Goal: Task Accomplishment & Management: Manage account settings

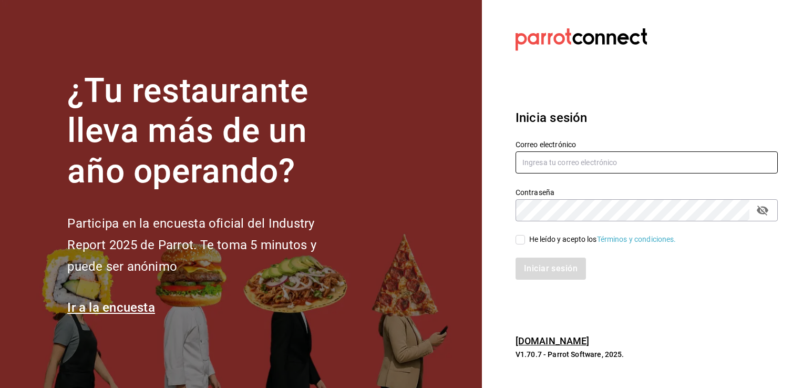
click at [656, 162] on input "text" at bounding box center [647, 162] width 262 height 22
type input "[EMAIL_ADDRESS][DOMAIN_NAME]"
click at [514, 242] on div "He leído y acepto los Términos y condiciones." at bounding box center [640, 233] width 275 height 24
click at [519, 241] on input "He leído y acepto los Términos y condiciones." at bounding box center [520, 239] width 9 height 9
checkbox input "true"
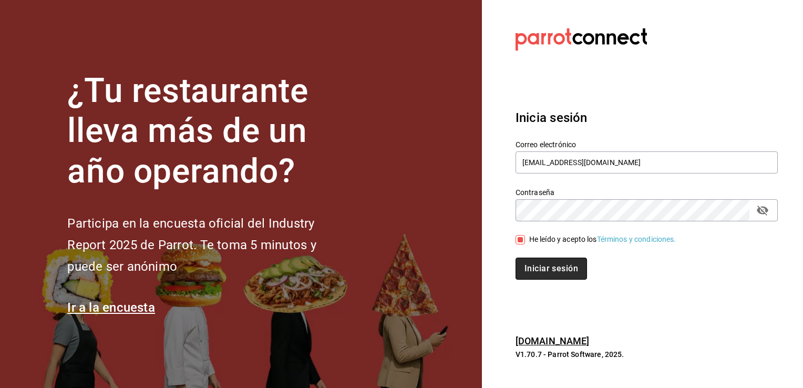
click at [538, 270] on button "Iniciar sesión" at bounding box center [551, 269] width 71 height 22
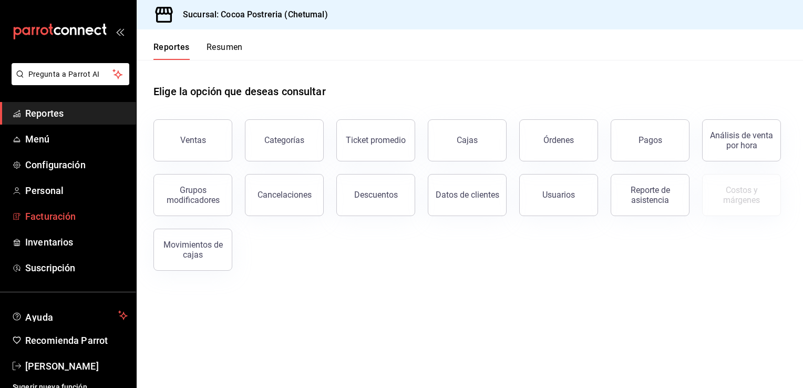
click at [74, 220] on span "Facturación" at bounding box center [76, 216] width 102 height 14
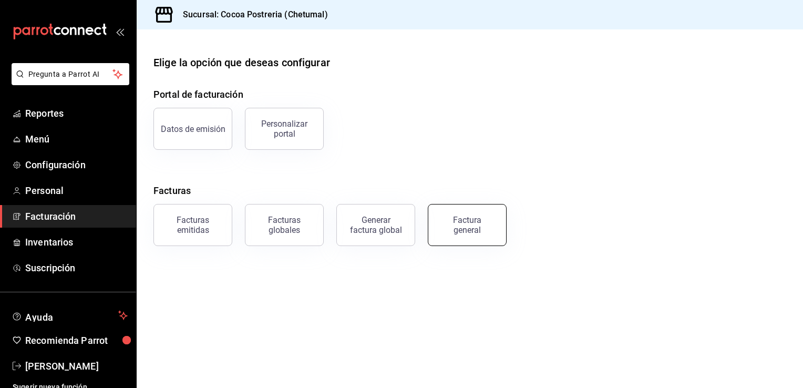
click at [434, 230] on button "Factura general" at bounding box center [467, 225] width 79 height 42
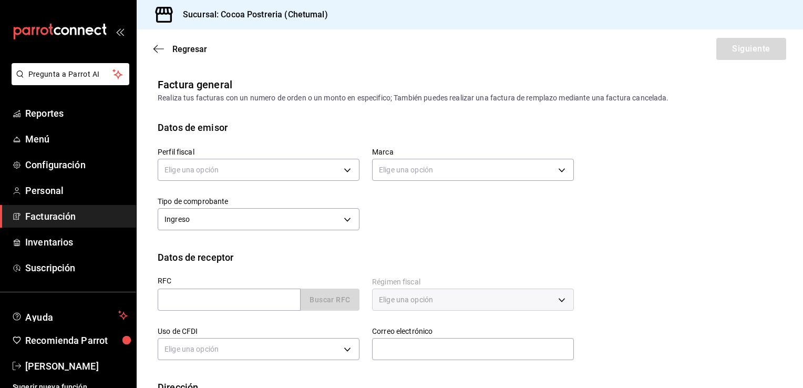
click at [156, 43] on div "Regresar Siguiente" at bounding box center [470, 48] width 666 height 39
click at [158, 50] on icon "button" at bounding box center [158, 48] width 11 height 9
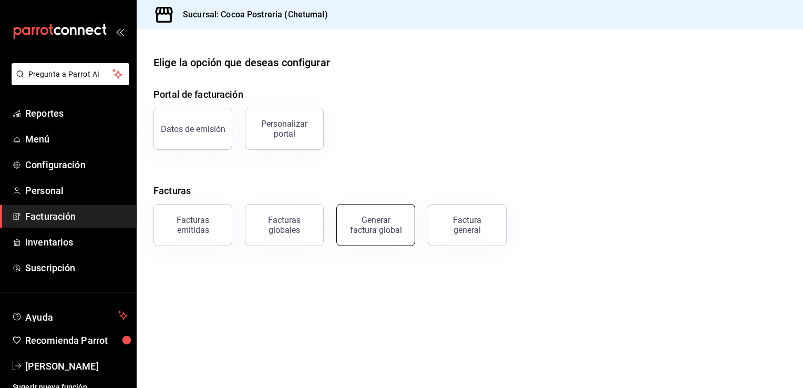
click at [362, 239] on button "Generar factura global" at bounding box center [375, 225] width 79 height 42
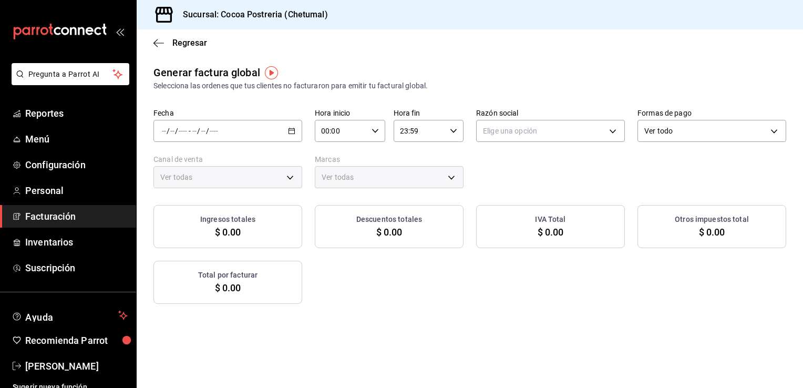
type input "PARROT,UBER_EATS,RAPPI,DIDI_FOOD,ONLINE"
click at [315, 138] on input "00:00" at bounding box center [341, 130] width 53 height 21
click at [158, 46] on div at bounding box center [401, 194] width 803 height 388
click at [160, 47] on icon "button" at bounding box center [158, 42] width 11 height 9
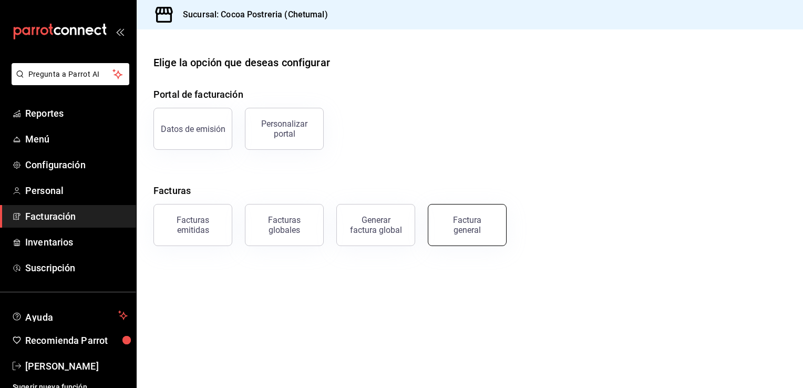
click at [473, 230] on div "Factura general" at bounding box center [467, 225] width 53 height 20
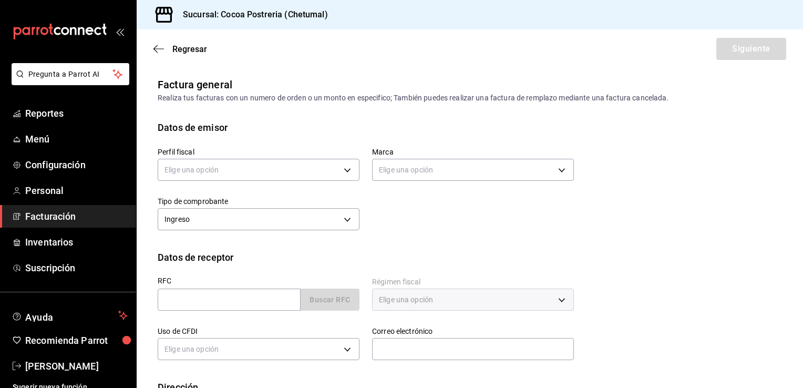
click at [152, 49] on div "Regresar Siguiente" at bounding box center [470, 48] width 666 height 39
click at [160, 49] on icon "button" at bounding box center [158, 48] width 11 height 1
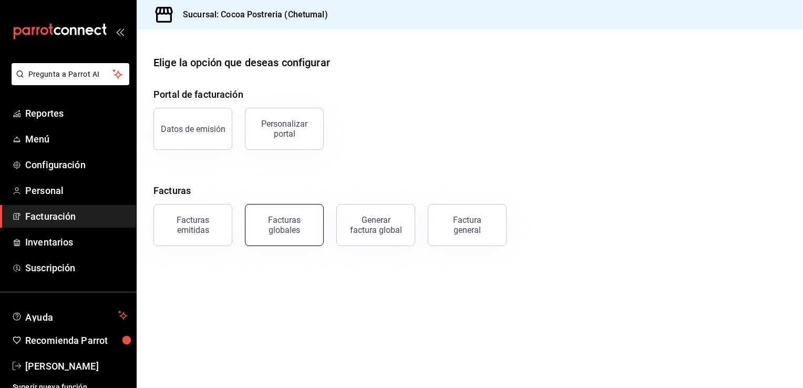
click at [266, 228] on div "Facturas globales" at bounding box center [284, 225] width 65 height 20
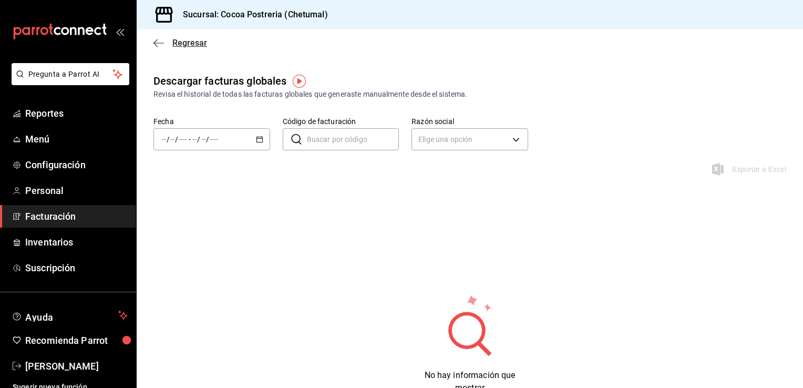
click at [155, 38] on span "Regresar" at bounding box center [180, 43] width 54 height 10
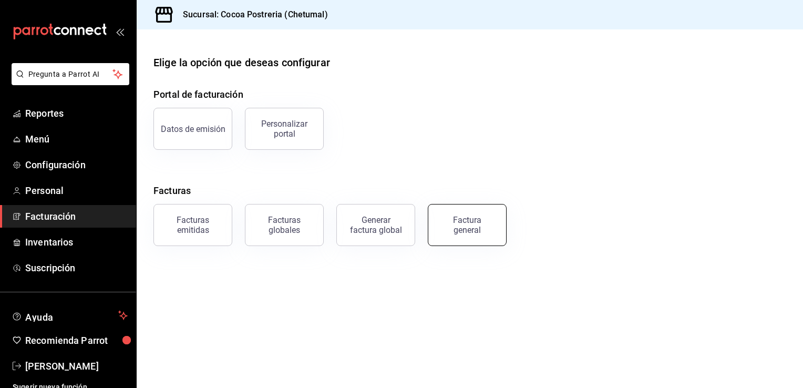
click at [469, 229] on div "Factura general" at bounding box center [467, 225] width 53 height 20
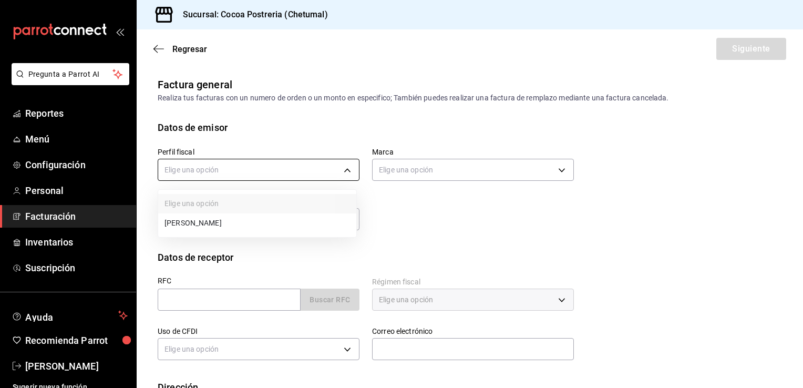
click at [342, 173] on body "Pregunta a Parrot AI Reportes Menú Configuración Personal Facturación Inventari…" at bounding box center [401, 194] width 803 height 388
click at [291, 222] on li "[PERSON_NAME]" at bounding box center [257, 222] width 198 height 19
type input "13609f3d-4cbc-4c50-879a-c17391518f34"
type input "ba1336ad-7c22-479d-b858-34f53fb7b5bf"
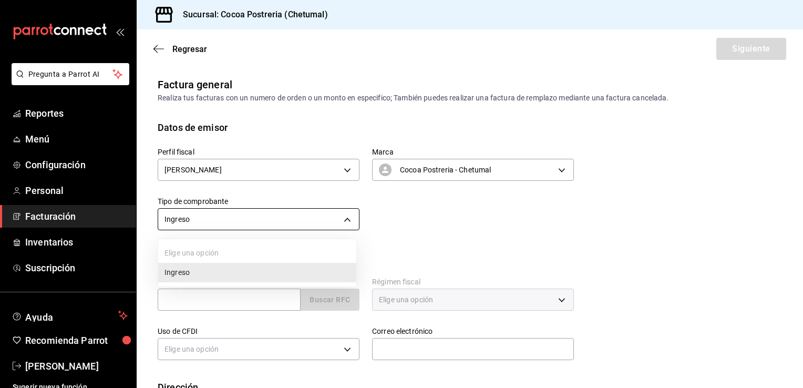
click at [348, 221] on body "Pregunta a Parrot AI Reportes Menú Configuración Personal Facturación Inventari…" at bounding box center [401, 194] width 803 height 388
click at [198, 273] on li "Ingreso" at bounding box center [257, 272] width 198 height 19
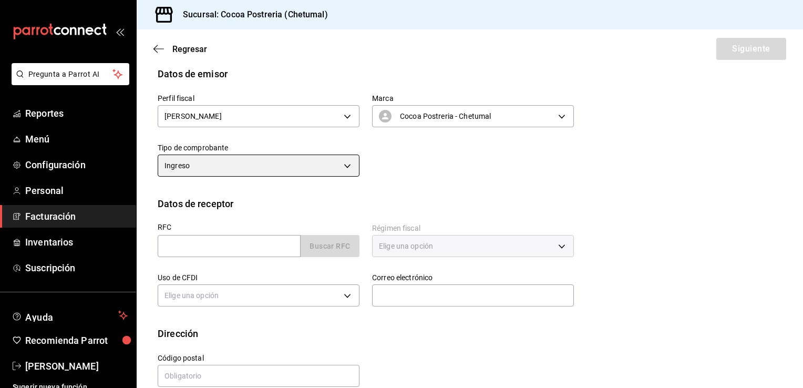
scroll to position [54, 0]
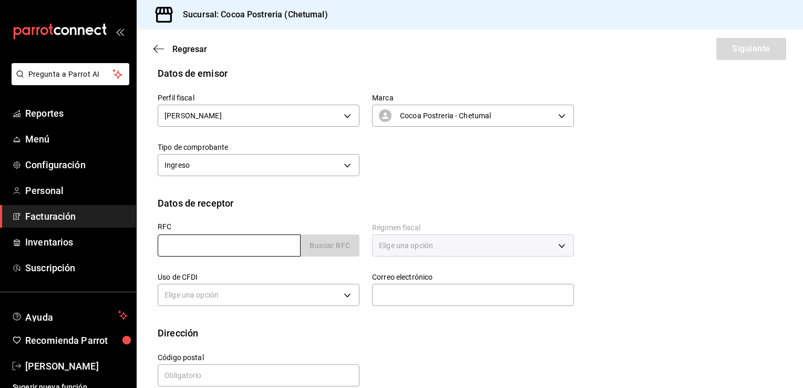
click at [246, 247] on input "text" at bounding box center [229, 245] width 143 height 22
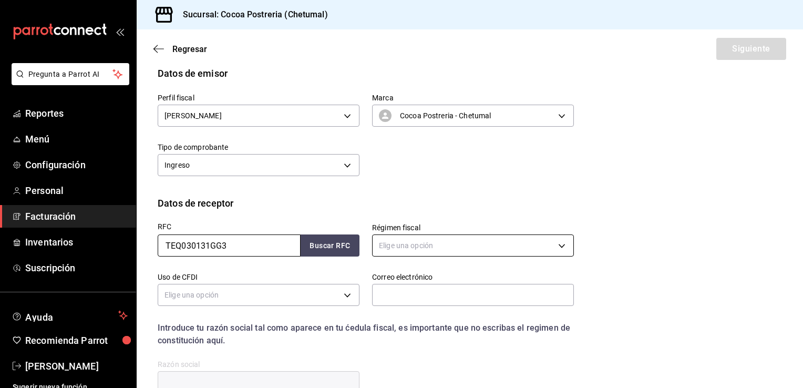
type input "TEQ030131GG3"
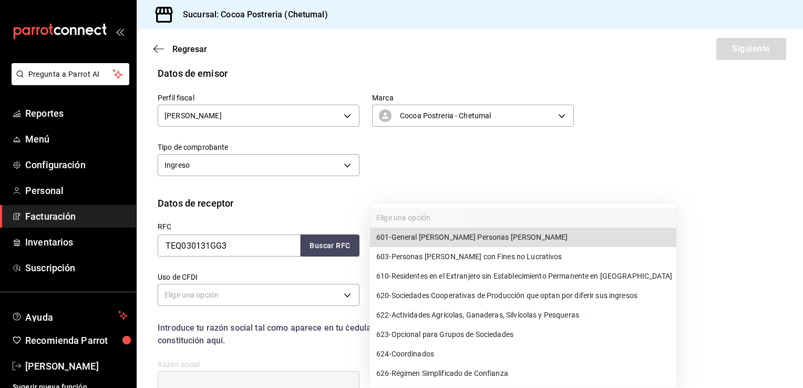
click at [543, 249] on body "Pregunta a Parrot AI Reportes Menú Configuración Personal Facturación Inventari…" at bounding box center [401, 194] width 803 height 388
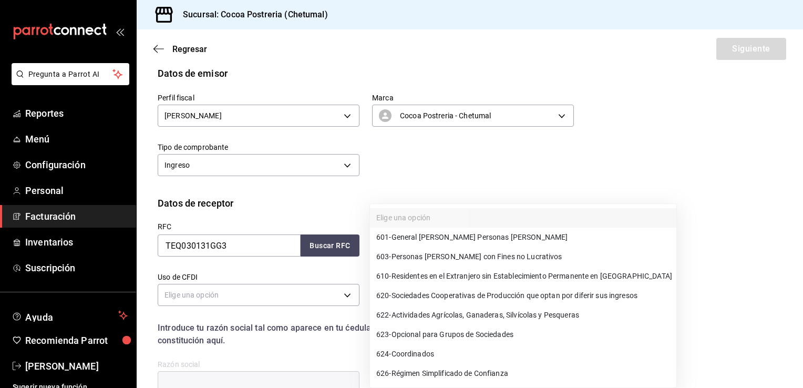
drag, startPoint x: 796, startPoint y: 189, endPoint x: 804, endPoint y: 223, distance: 34.7
click at [803, 223] on html "Pregunta a Parrot AI Reportes Menú Configuración Personal Facturación Inventari…" at bounding box center [401, 194] width 803 height 388
drag, startPoint x: 800, startPoint y: 227, endPoint x: 805, endPoint y: 280, distance: 53.8
click at [803, 280] on html "Pregunta a Parrot AI Reportes Menú Configuración Personal Facturación Inventari…" at bounding box center [401, 194] width 803 height 388
drag, startPoint x: 798, startPoint y: 165, endPoint x: 791, endPoint y: 232, distance: 67.1
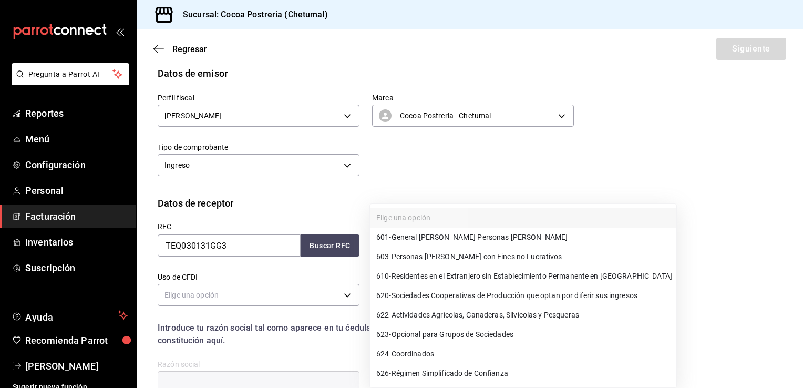
click at [791, 232] on div at bounding box center [401, 194] width 803 height 388
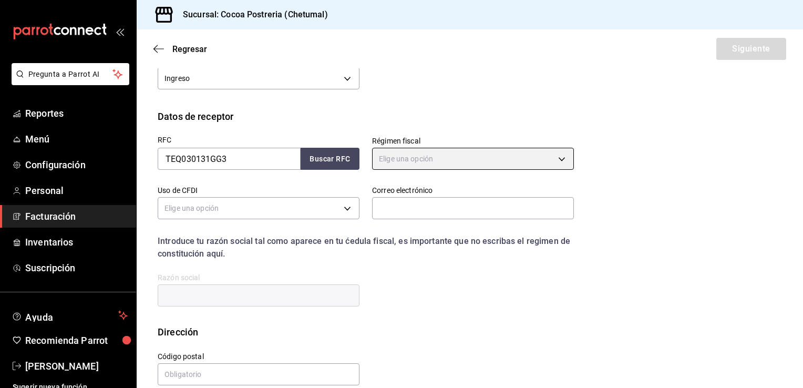
scroll to position [156, 0]
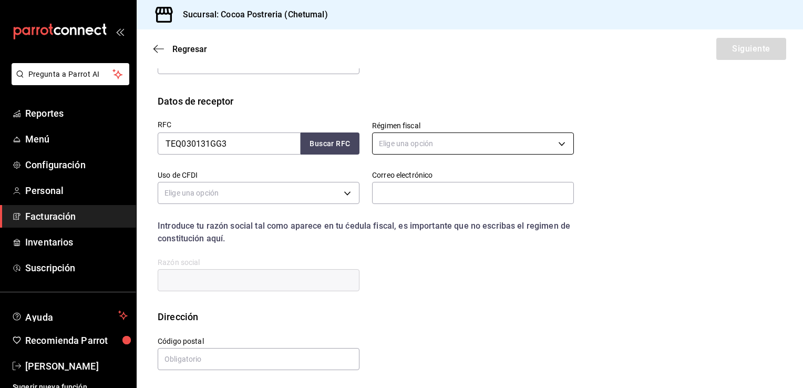
click at [557, 147] on body "Pregunta a Parrot AI Reportes Menú Configuración Personal Facturación Inventari…" at bounding box center [401, 194] width 803 height 388
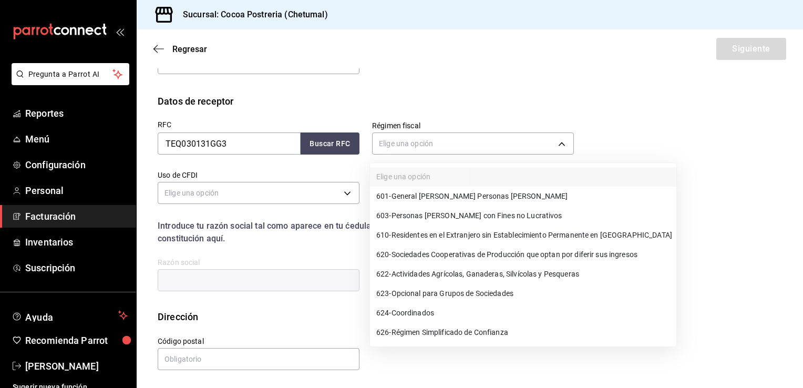
click at [345, 195] on div at bounding box center [401, 194] width 803 height 388
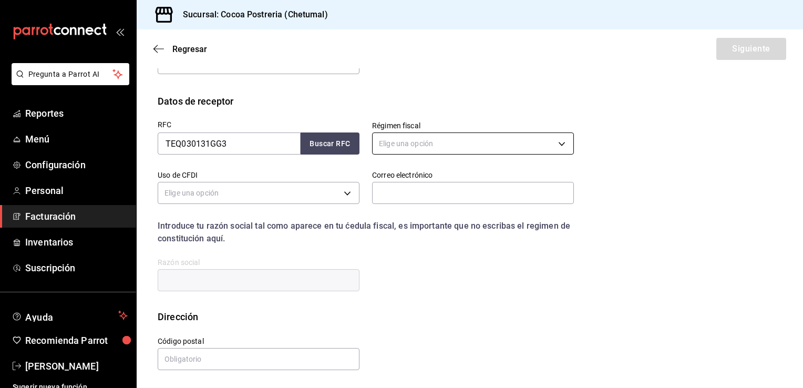
click at [557, 149] on body "Pregunta a Parrot AI Reportes Menú Configuración Personal Facturación Inventari…" at bounding box center [401, 194] width 803 height 388
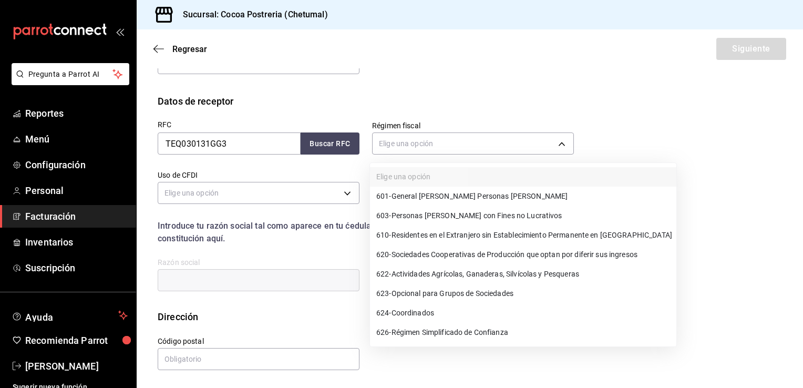
click at [527, 218] on span "603 - Personas [PERSON_NAME] con Fines no Lucrativos" at bounding box center [469, 215] width 186 height 11
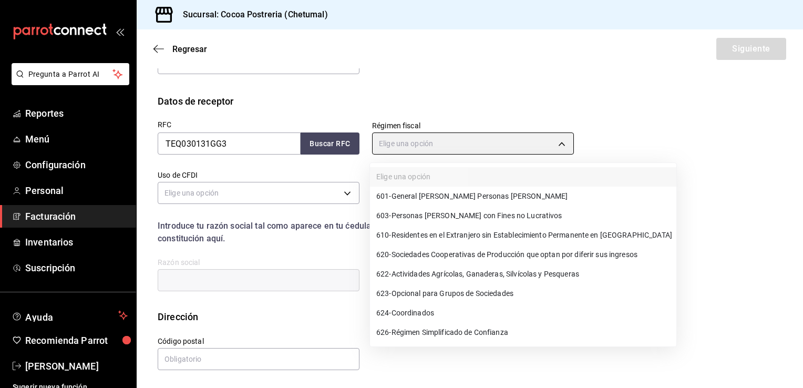
type input "603"
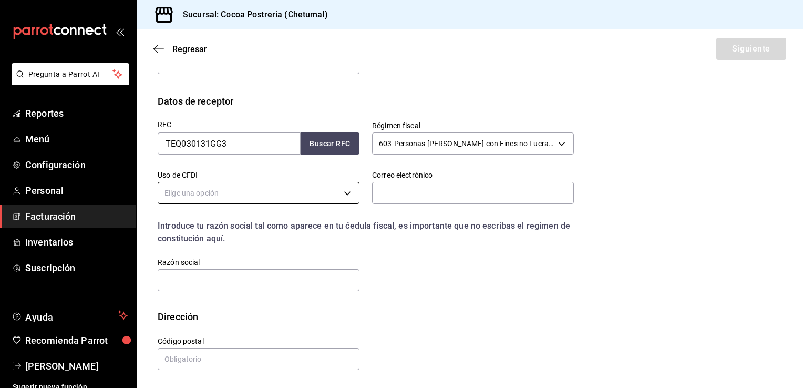
click at [352, 194] on body "Pregunta a Parrot AI Reportes Menú Configuración Personal Facturación Inventari…" at bounding box center [401, 194] width 803 height 388
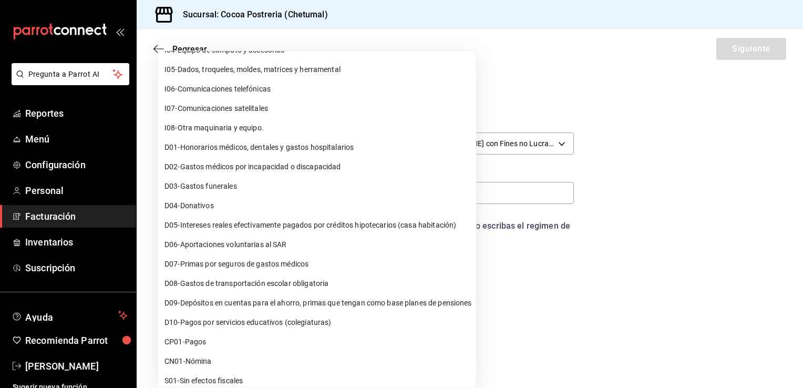
scroll to position [158, 0]
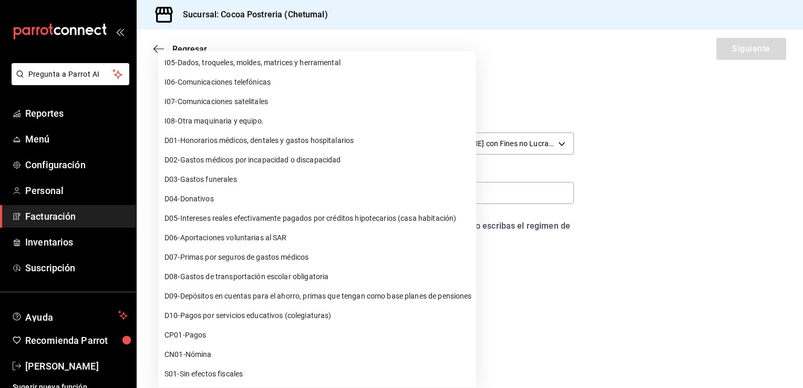
drag, startPoint x: 290, startPoint y: 379, endPoint x: 295, endPoint y: 292, distance: 87.4
click at [295, 292] on ul "Elige una opción G01 - Adquisición de mercancias G02 - Devoluciones, descuentos…" at bounding box center [317, 140] width 318 height 495
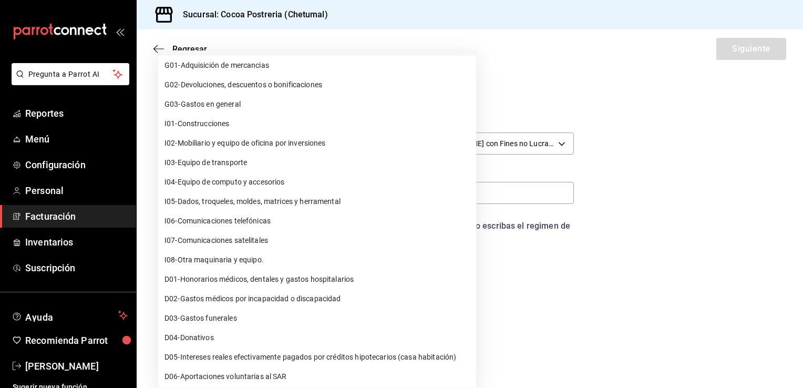
scroll to position [0, 0]
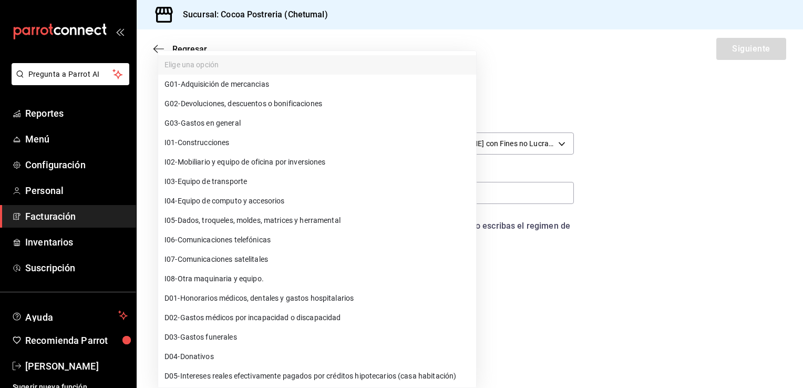
drag, startPoint x: 158, startPoint y: 58, endPoint x: 180, endPoint y: 63, distance: 22.6
click at [180, 63] on ul "Elige una opción G01 - Adquisición de mercancias G02 - Devoluciones, descuentos…" at bounding box center [317, 298] width 318 height 495
click at [649, 86] on div at bounding box center [401, 194] width 803 height 388
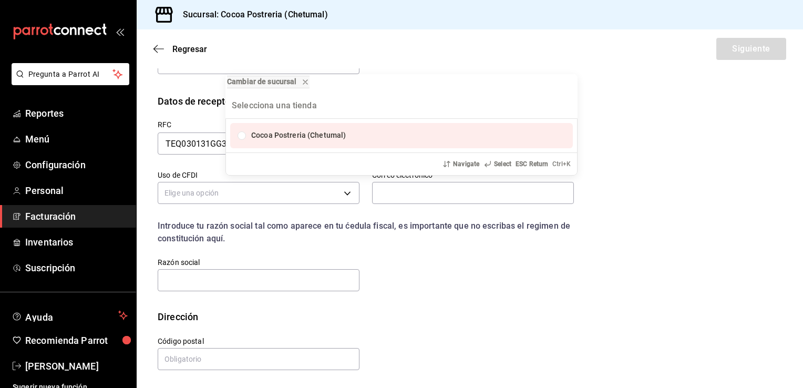
click at [214, 202] on div "Cambiar de sucursal Cocoa Postreria (Chetumal) Navigate Select ESC Return Ctrl+…" at bounding box center [401, 194] width 803 height 388
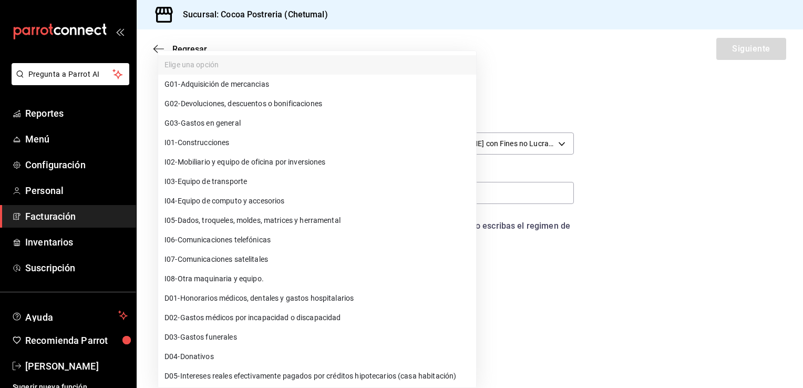
click at [229, 202] on body "Pregunta a Parrot AI Reportes Menú Configuración Personal Facturación Inventari…" at bounding box center [401, 194] width 803 height 388
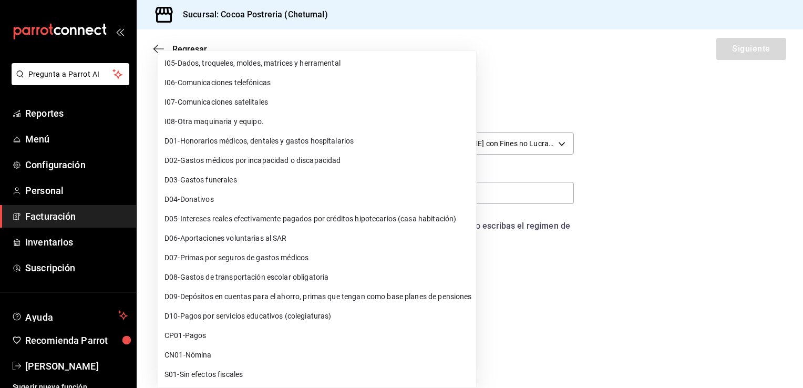
scroll to position [158, 0]
click at [683, 314] on div at bounding box center [401, 194] width 803 height 388
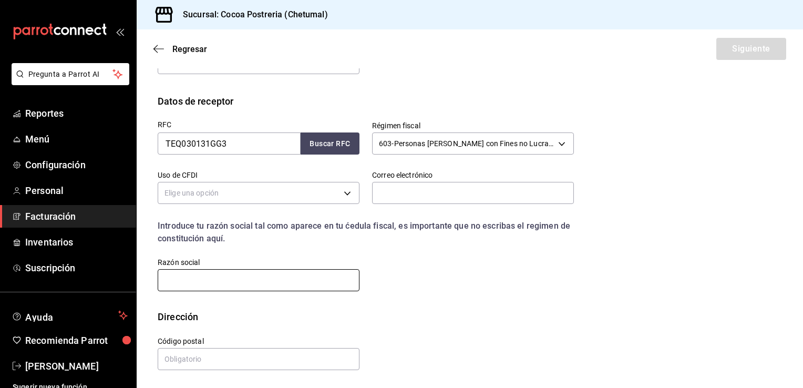
click at [301, 270] on input "text" at bounding box center [259, 280] width 202 height 22
click at [285, 281] on input "text" at bounding box center [259, 280] width 202 height 22
click at [228, 282] on input "text" at bounding box center [259, 280] width 202 height 22
click at [240, 356] on input "text" at bounding box center [259, 359] width 202 height 22
click at [160, 271] on input "text" at bounding box center [259, 280] width 202 height 22
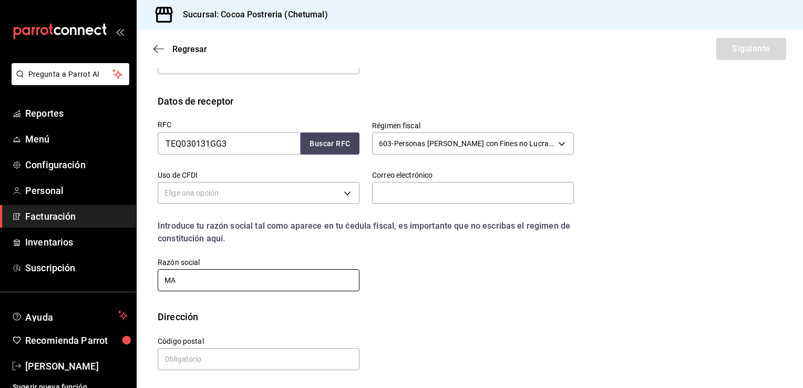
click at [177, 286] on input "MA" at bounding box center [259, 280] width 202 height 22
type input "M"
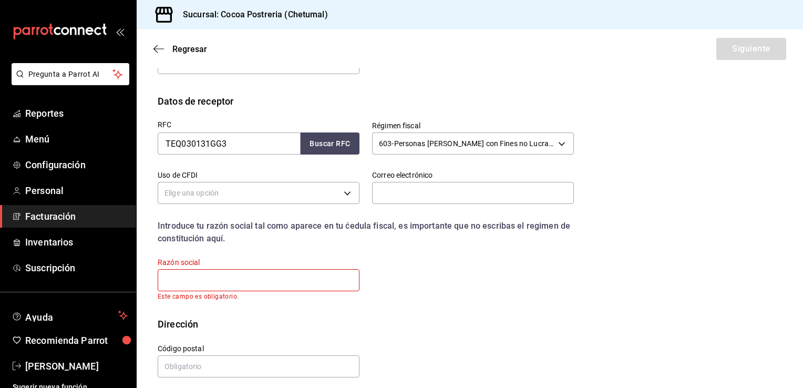
click at [177, 286] on input "text" at bounding box center [259, 280] width 202 height 22
paste input "[PERSON_NAME]"
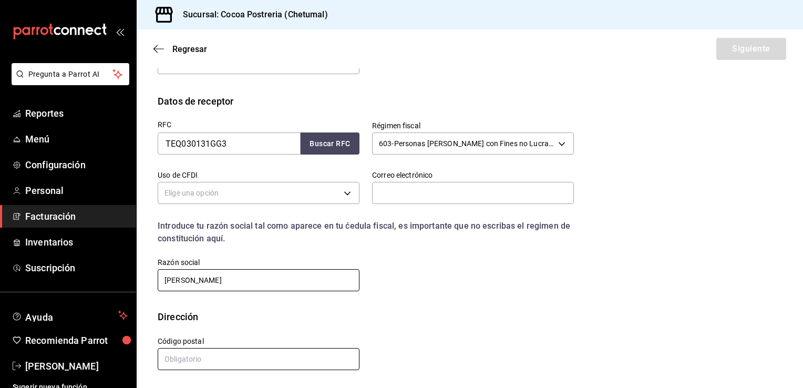
type input "[PERSON_NAME]"
click at [213, 351] on input "text" at bounding box center [259, 359] width 202 height 22
type input "77037"
type input "[EMAIL_ADDRESS][DOMAIN_NAME]"
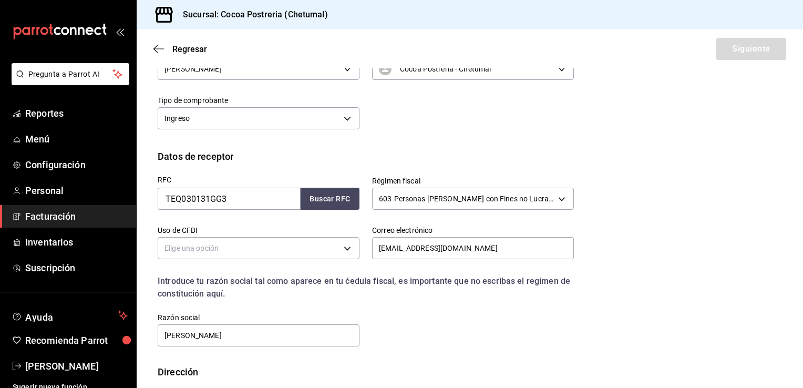
scroll to position [100, 0]
click at [622, 181] on div "RFC TEQ030131GG3 Buscar RFC Régimen fiscal 603 - Personas [PERSON_NAME] con Fin…" at bounding box center [470, 265] width 624 height 201
click at [326, 201] on button "Buscar RFC" at bounding box center [330, 200] width 59 height 22
click at [261, 199] on input "TEQ030131GG3" at bounding box center [229, 200] width 143 height 22
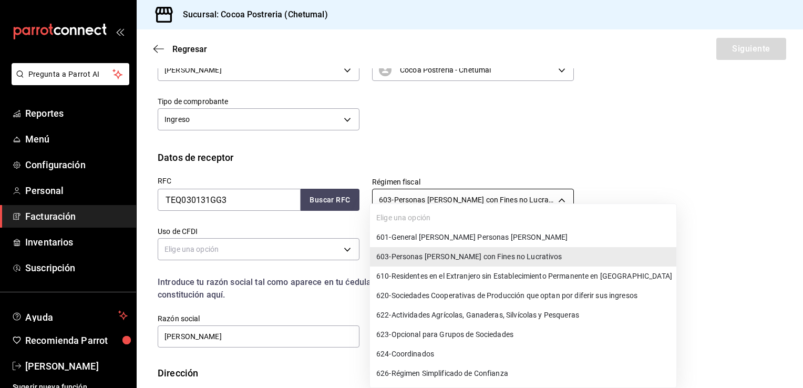
click at [563, 199] on body "Pregunta a Parrot AI Reportes Menú Configuración Personal Facturación Inventari…" at bounding box center [401, 194] width 803 height 388
click at [600, 151] on div at bounding box center [401, 194] width 803 height 388
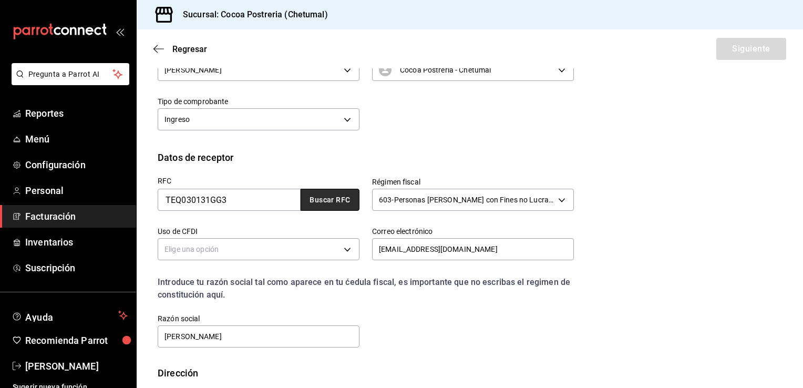
click at [320, 199] on button "Buscar RFC" at bounding box center [330, 200] width 59 height 22
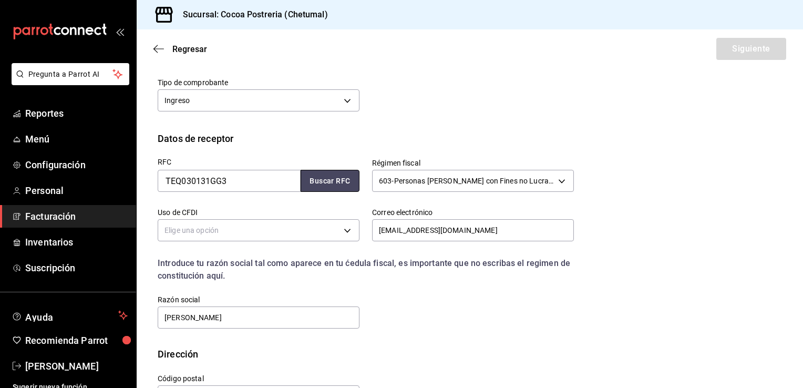
scroll to position [156, 0]
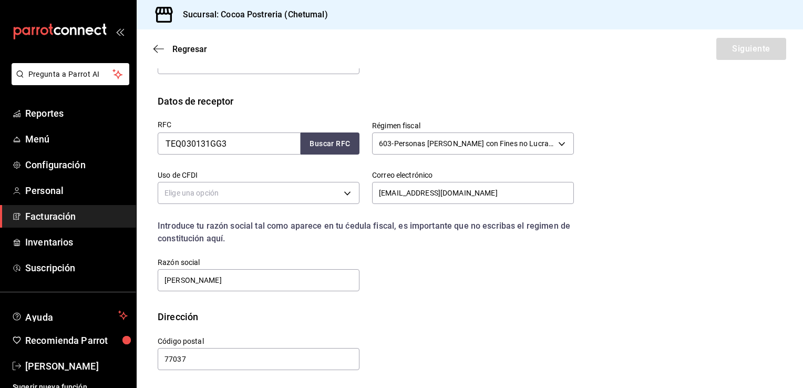
click at [351, 178] on div "Elige una opción" at bounding box center [259, 192] width 202 height 28
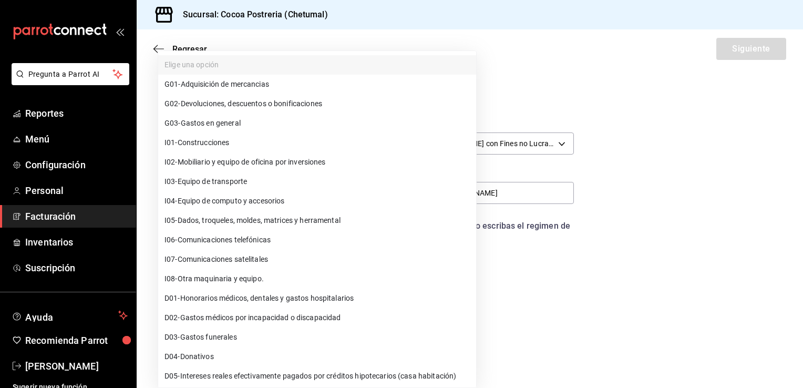
click at [347, 193] on body "Pregunta a Parrot AI Reportes Menú Configuración Personal Facturación Inventari…" at bounding box center [401, 194] width 803 height 388
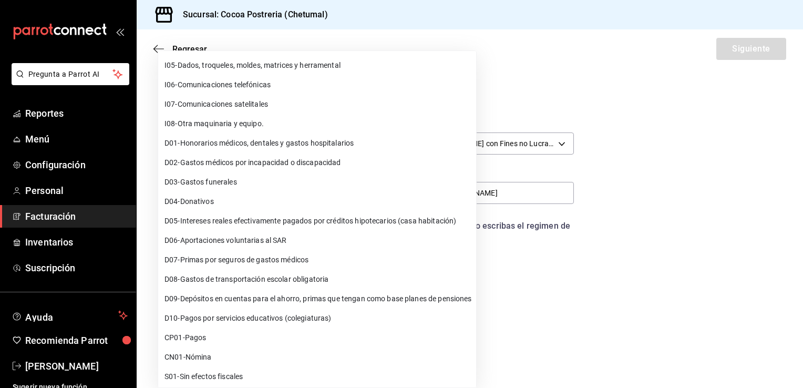
scroll to position [158, 0]
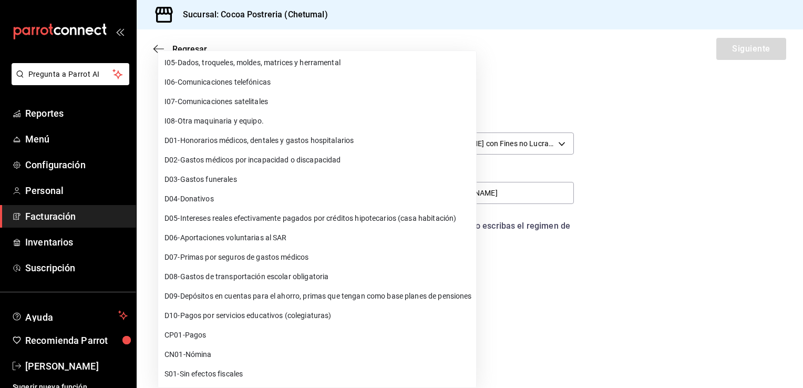
click at [535, 85] on div at bounding box center [401, 194] width 803 height 388
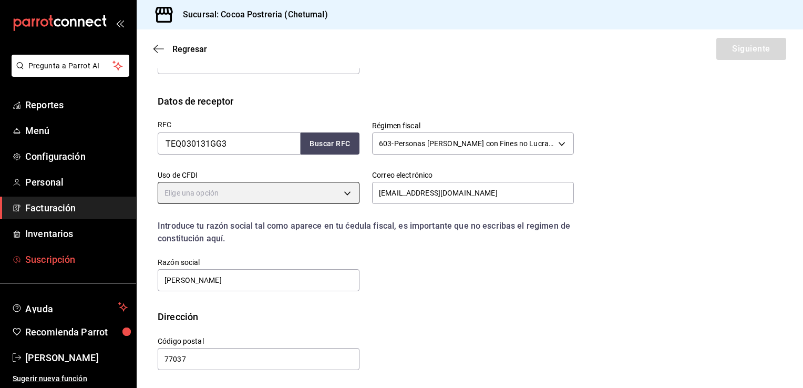
scroll to position [0, 0]
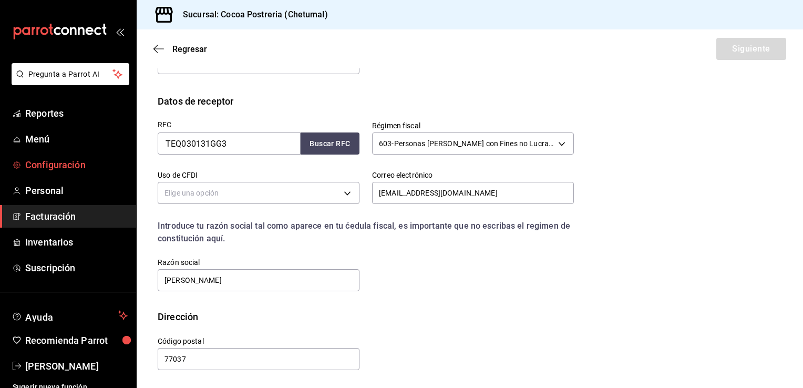
click at [55, 167] on span "Configuración" at bounding box center [76, 165] width 102 height 14
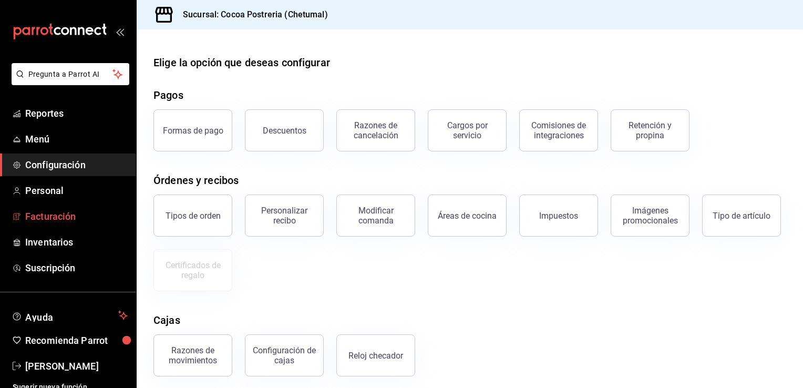
click at [72, 215] on span "Facturación" at bounding box center [76, 216] width 102 height 14
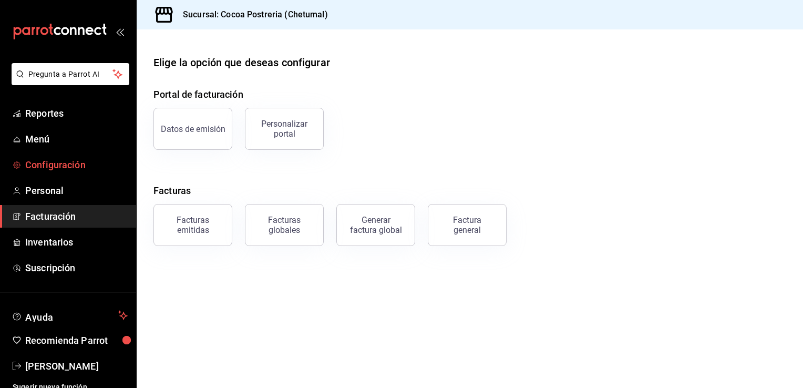
click at [57, 165] on span "Configuración" at bounding box center [76, 165] width 102 height 14
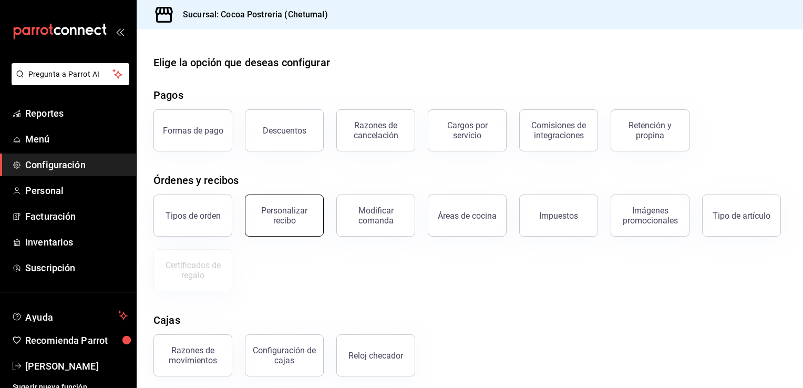
click at [307, 224] on div "Personalizar recibo" at bounding box center [284, 215] width 65 height 20
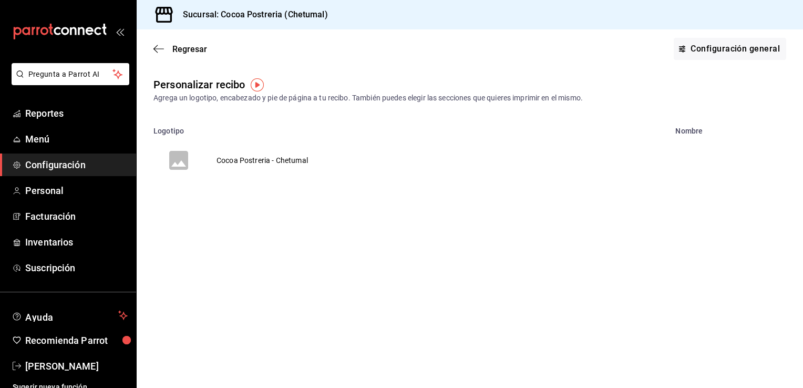
click at [214, 159] on td "Cocoa Postreria - Chetumal" at bounding box center [262, 160] width 117 height 50
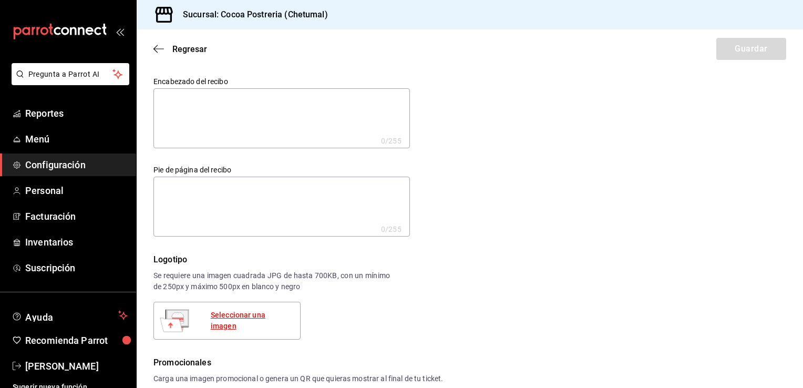
click at [219, 324] on div "Seleccionar una imagen" at bounding box center [251, 321] width 81 height 22
click at [241, 323] on div "Seleccionar una imagen" at bounding box center [251, 321] width 81 height 22
click at [253, 318] on div "Seleccionar una imagen" at bounding box center [251, 321] width 81 height 22
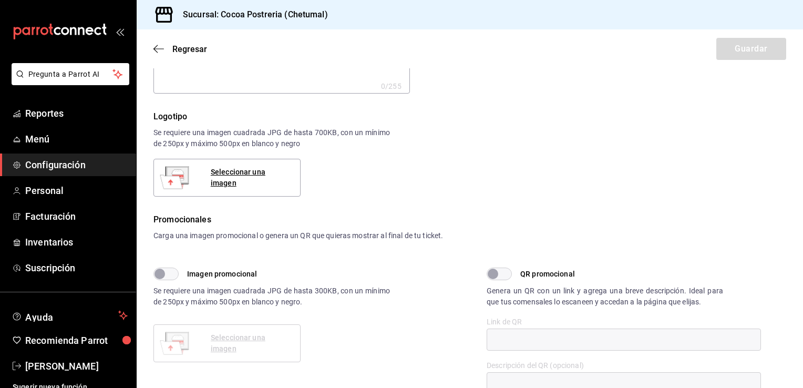
scroll to position [145, 0]
click at [212, 177] on div "Seleccionar una imagen" at bounding box center [251, 176] width 81 height 22
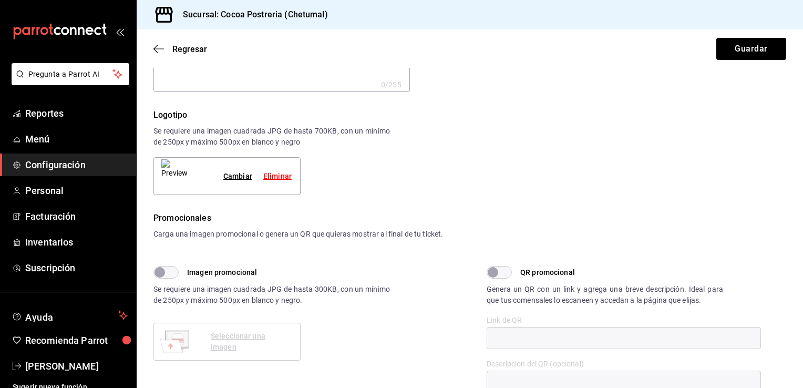
scroll to position [0, 0]
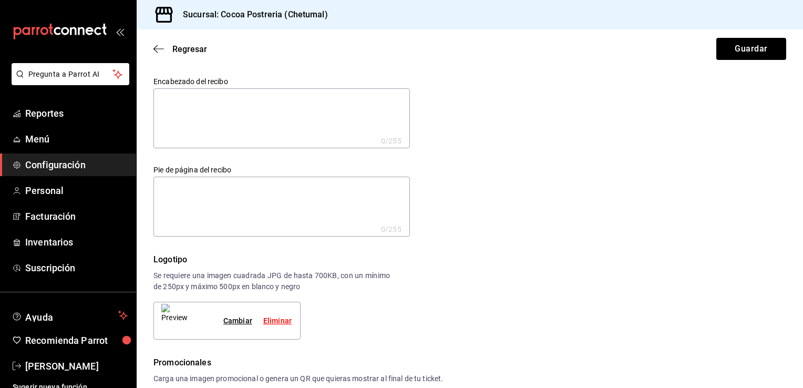
click at [348, 119] on textarea at bounding box center [281, 118] width 256 height 60
click at [332, 196] on textarea at bounding box center [281, 207] width 256 height 60
type textarea "1"
type textarea "x"
type textarea "13"
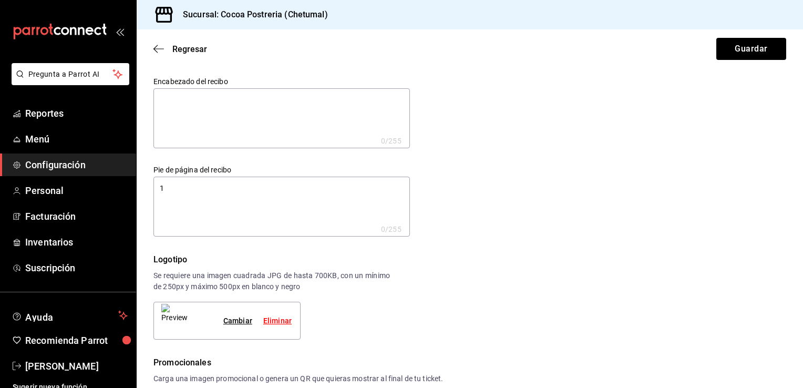
type textarea "x"
type textarea "13"
type textarea "x"
type textarea "13 a"
type textarea "x"
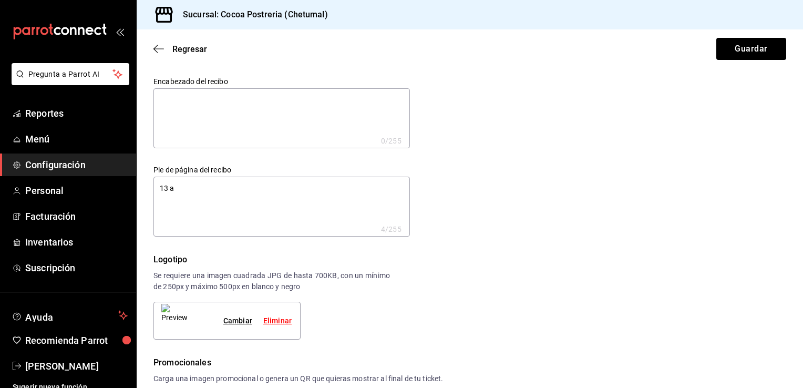
type textarea "13 añ"
type textarea "x"
type textarea "13 año"
type textarea "x"
type textarea "13 años"
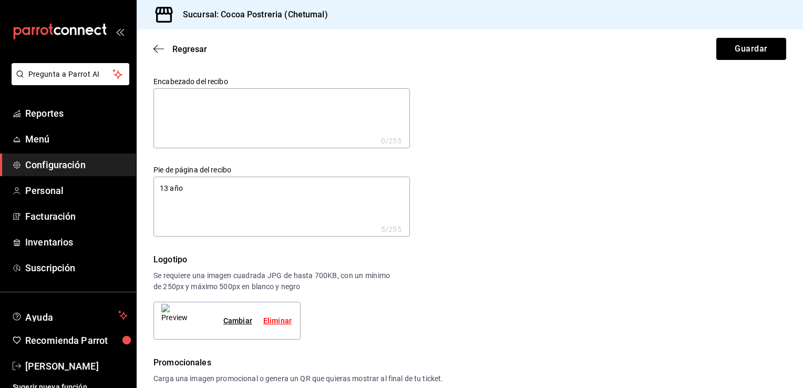
type textarea "x"
type textarea "13 años"
type textarea "x"
type textarea "13 años h"
type textarea "x"
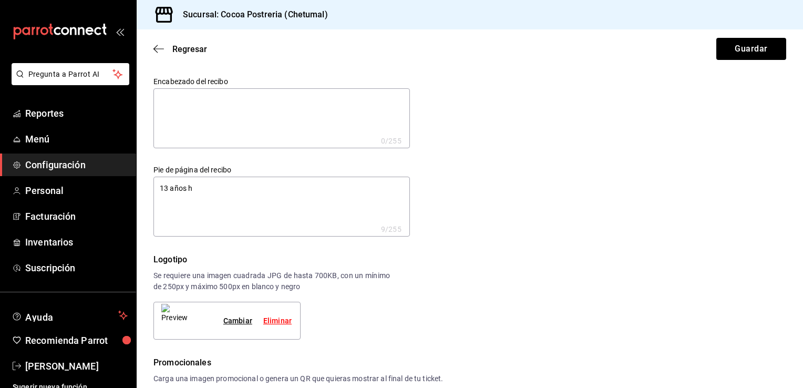
type textarea "13 años ho"
type textarea "x"
type textarea "13 años hon"
type textarea "x"
type textarea "13 años honr"
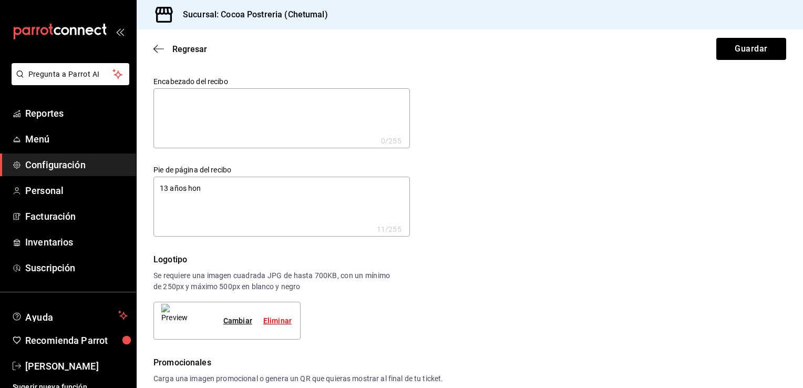
type textarea "x"
type textarea "13 años hon"
type textarea "x"
type textarea "13 años ho"
type textarea "x"
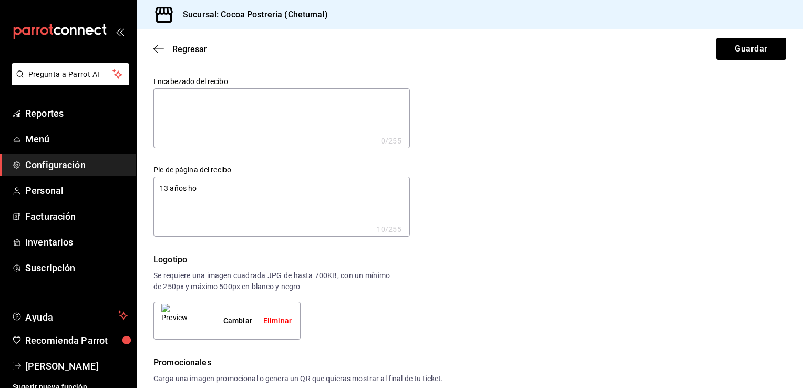
type textarea "13 años hor"
type textarea "x"
type textarea "13 años [PERSON_NAME]"
type textarea "x"
type textarea "13 años [PERSON_NAME]"
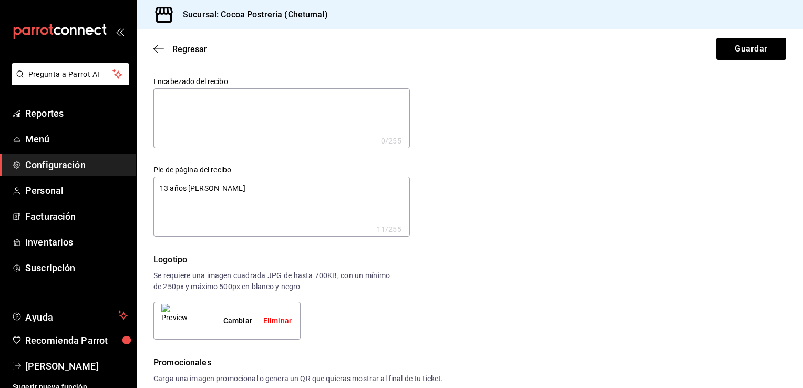
type textarea "x"
type textarea "13 años hornea"
type textarea "x"
type textarea "13 años hornead"
type textarea "x"
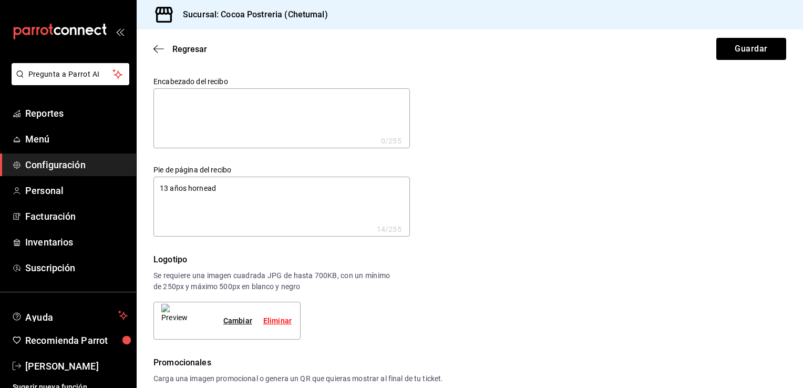
type textarea "13 años horneado"
type textarea "x"
type textarea "13 años horneado"
type textarea "x"
type textarea "13 años horneado s"
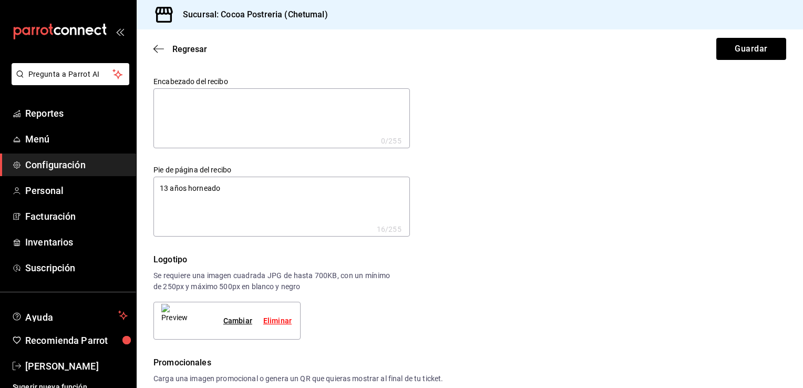
type textarea "x"
type textarea "13 años horneado su"
type textarea "x"
type textarea "13 años horneado sue"
type textarea "x"
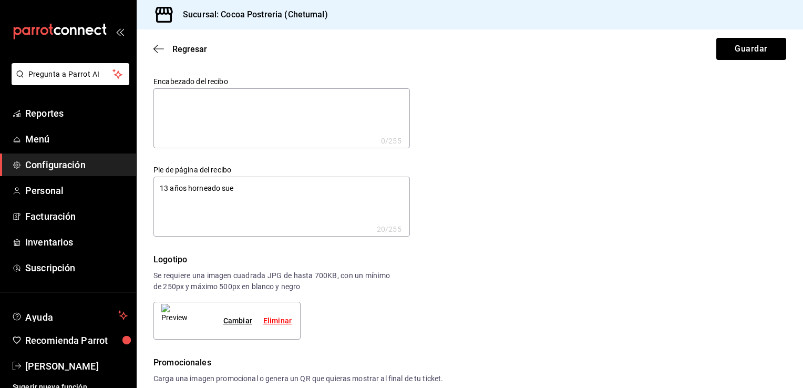
type textarea "13 años horneado sueñ"
type textarea "x"
type textarea "13 años horneado sueño"
type textarea "x"
type textarea "13 años horneado sueños"
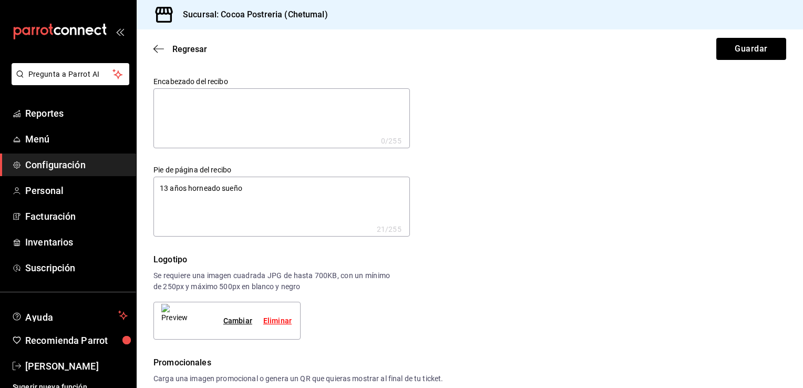
type textarea "x"
type textarea "13 años horneado sueños"
type textarea "x"
type textarea "13 años horneado sueños"
type textarea "x"
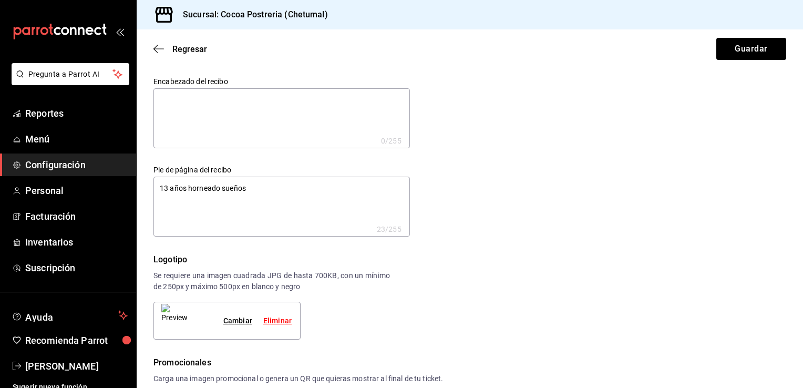
type textarea "13 años horneado sueños,"
type textarea "x"
type textarea "13 años horneado sueños,"
type textarea "x"
type textarea "13 años horneado sueños, g"
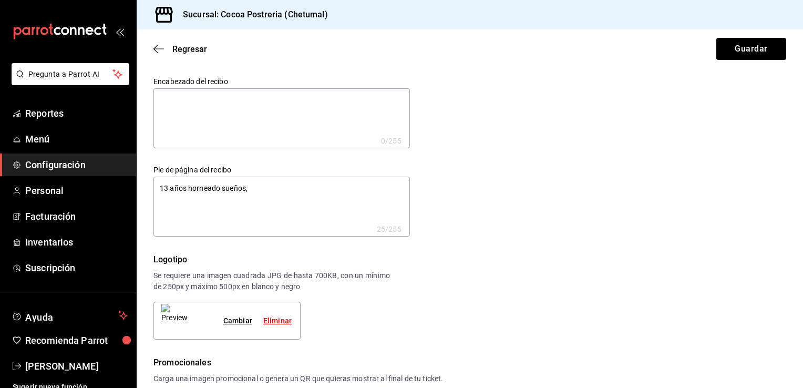
type textarea "x"
type textarea "13 años horneado sueños, gr"
type textarea "x"
type textarea "13 años horneado sueños, gra"
type textarea "x"
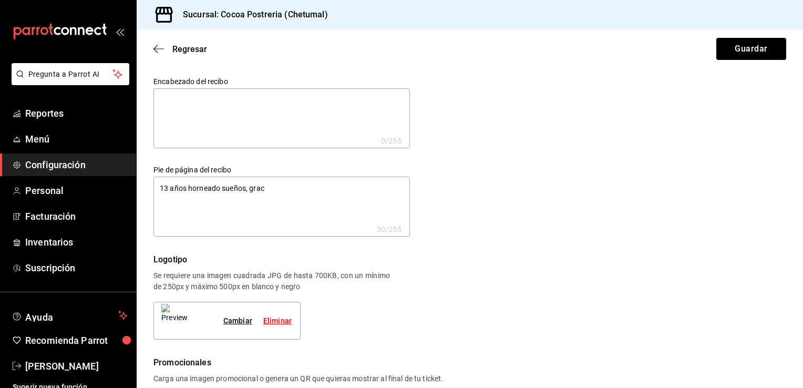
type textarea "13 años horneado sueños, graci"
type textarea "x"
type textarea "13 años horneado sueños, gracia"
type textarea "x"
type textarea "13 años horneado sueños, gracias"
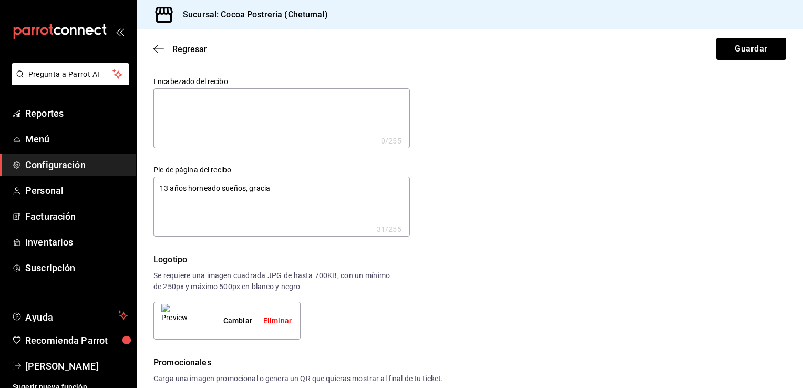
type textarea "x"
type textarea "13 años horneado sueños, gracias"
type textarea "x"
type textarea "13 años horneado sueños, gracias p"
type textarea "x"
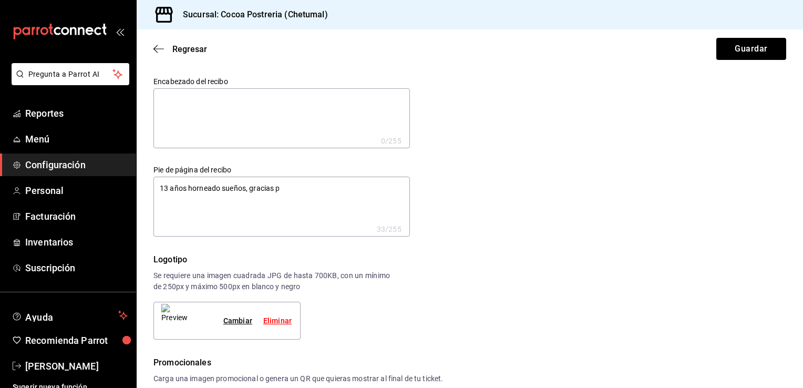
type textarea "13 años horneado sueños, gracias po"
type textarea "x"
type textarea "13 años horneado sueños, gracias por"
type textarea "x"
type textarea "13 años horneado sueños, gracias por"
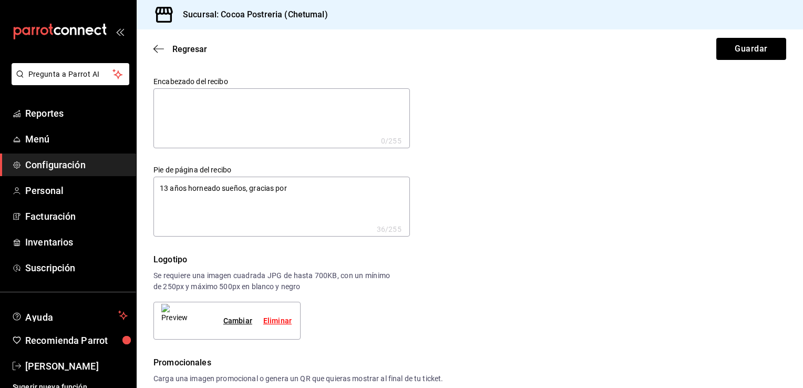
type textarea "x"
type textarea "13 años horneado sueños, gracias por s"
type textarea "x"
type textarea "13 años horneado sueños, gracias por se"
type textarea "x"
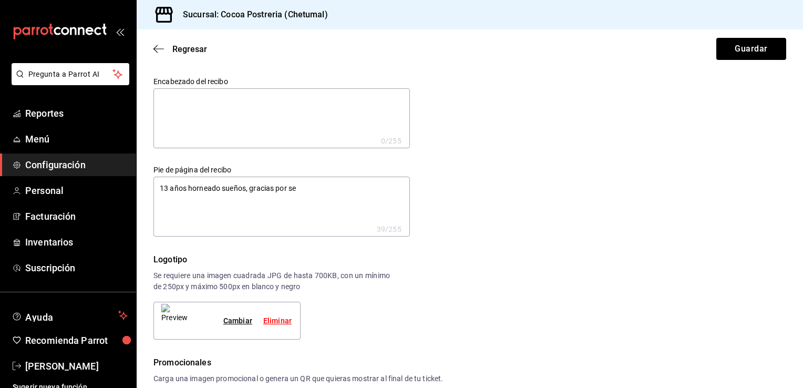
type textarea "13 años horneado sueños, gracias por ser"
type textarea "x"
type textarea "13 años horneado sueños, gracias por ser"
type textarea "x"
type textarea "13 años horneado sueños, gracias por ser pa"
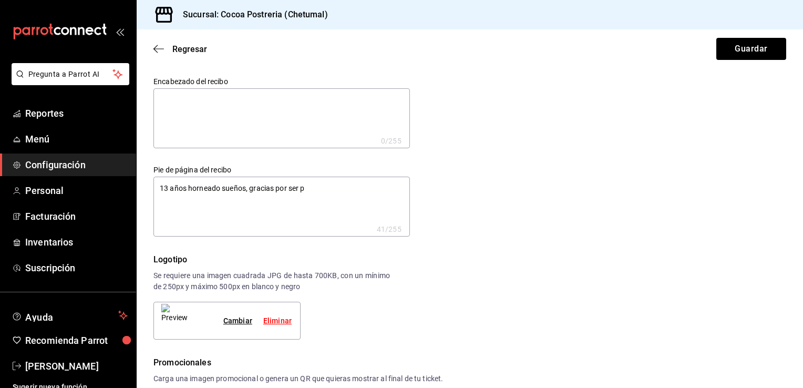
type textarea "x"
type textarea "13 años horneado sueños, gracias por ser par"
type textarea "x"
type textarea "13 años horneado sueños, gracias por ser part"
type textarea "x"
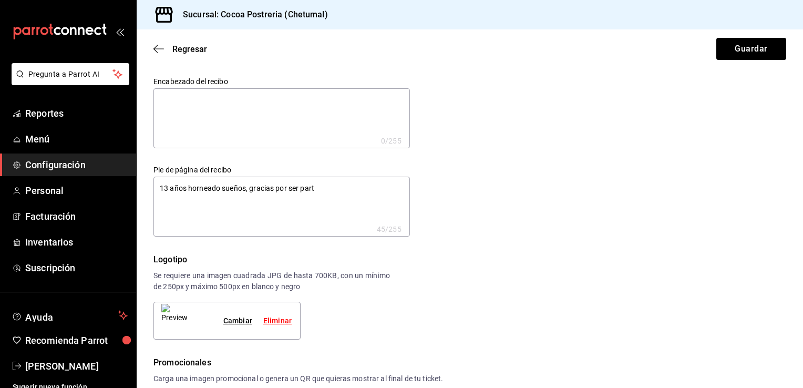
type textarea "13 años horneado sueños, gracias por ser parte"
type textarea "x"
type textarea "13 años horneado sueños, gracias por ser parte"
type textarea "x"
type textarea "13 años horneado sueños, gracias por ser parte d"
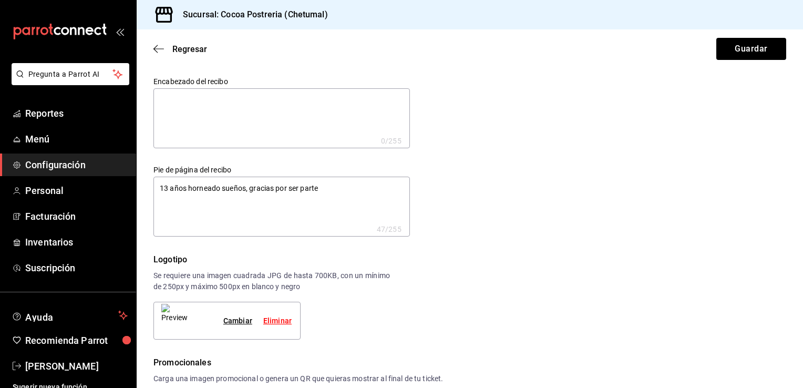
type textarea "x"
type textarea "13 años horneado sueños, gracias por ser parte de"
type textarea "x"
type textarea "13 años horneado sueños, gracias por ser parte de"
type textarea "x"
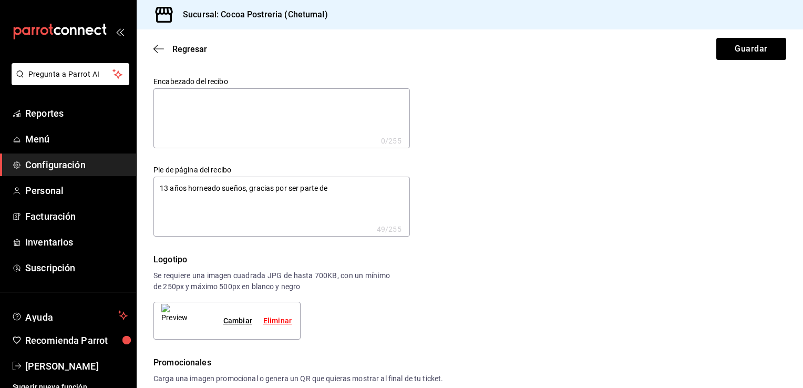
type textarea "13 años horneado sueños, gracias por ser parte de e"
type textarea "x"
type textarea "13 años horneado sueños, gracias por ser parte de el"
type textarea "x"
type textarea "13 años horneado sueños, gracias por ser parte de ell"
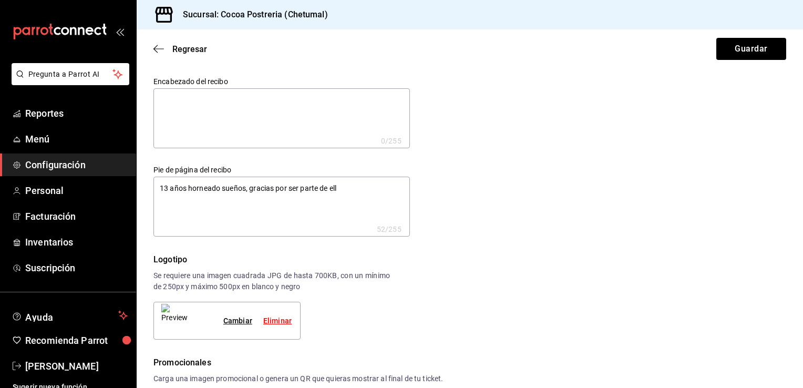
type textarea "x"
type textarea "13 años horneado sueños, gracias por ser parte de ello"
type textarea "x"
type textarea "13 años horneado sueños, gracias por ser parte de ellos"
type textarea "x"
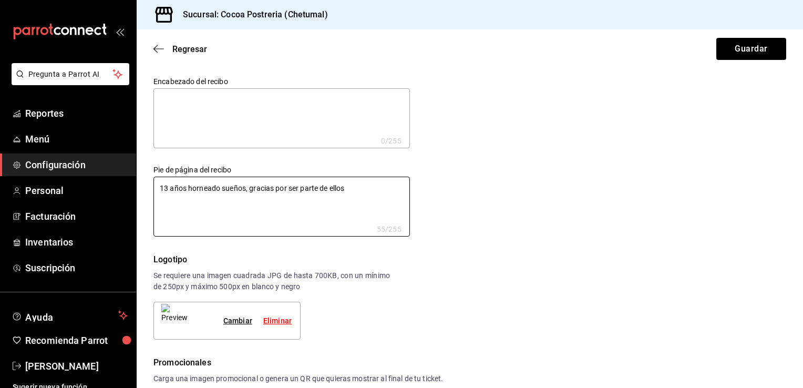
type textarea "13 años horneado sueños, gracias por ser parte de ellos"
type textarea "x"
click at [204, 127] on textarea at bounding box center [281, 118] width 256 height 60
type textarea "C"
type textarea "x"
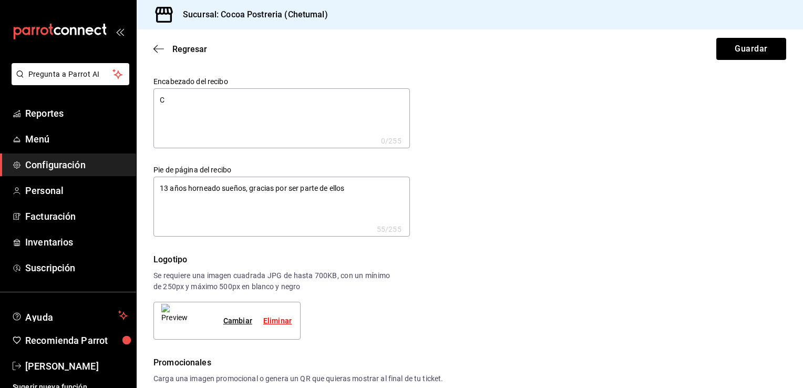
type textarea "x"
type textarea "COC"
type textarea "x"
type textarea "COCO"
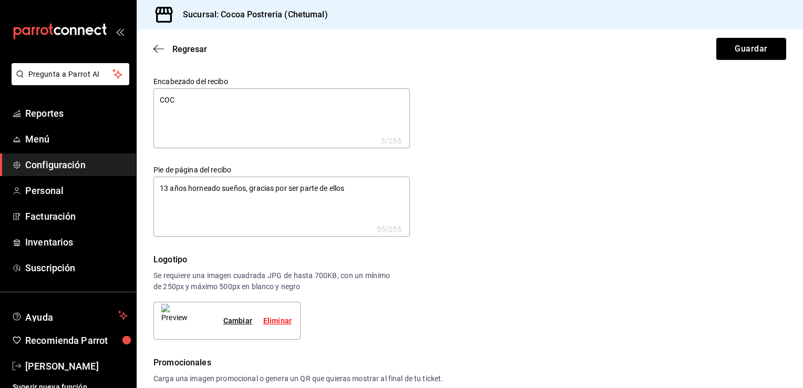
type textarea "x"
type textarea "COCOA"
type textarea "x"
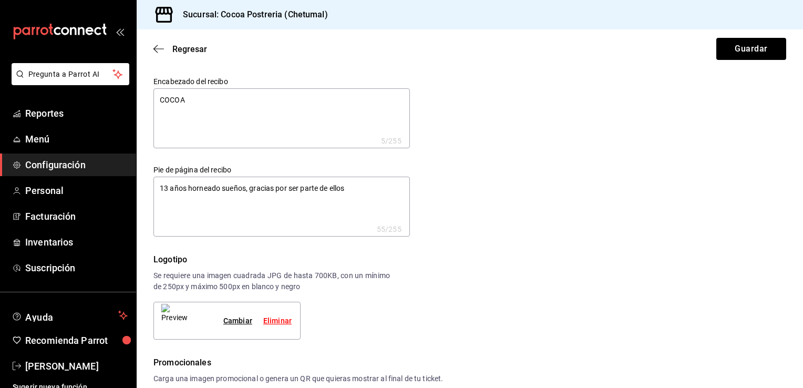
type textarea "COCOA"
type textarea "x"
type textarea "COCOA P"
type textarea "x"
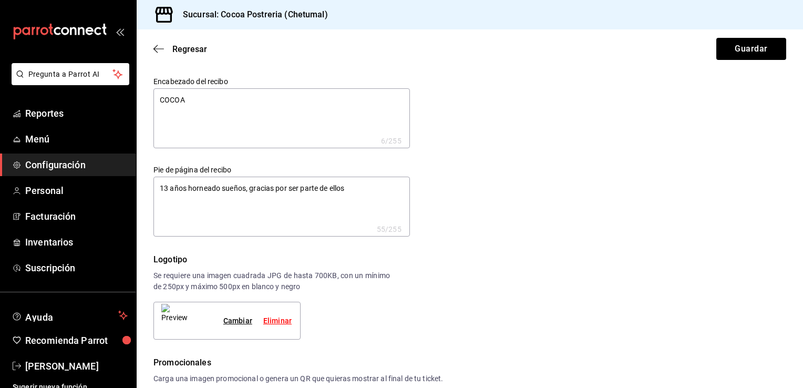
type textarea "x"
type textarea "COCOA POS"
type textarea "x"
type textarea "COCOA POST"
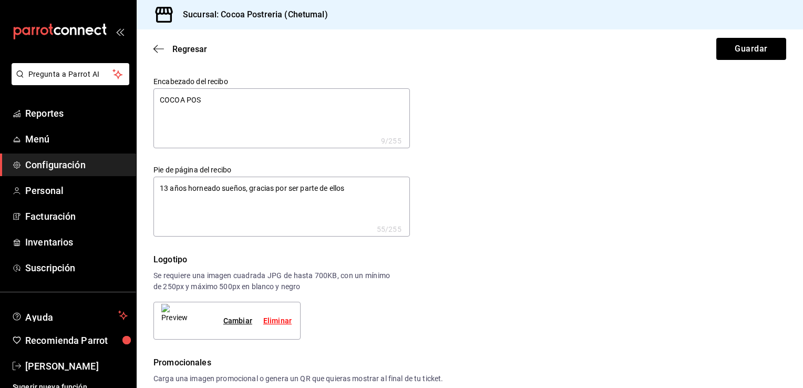
type textarea "x"
type textarea "COCOA POSTR"
type textarea "x"
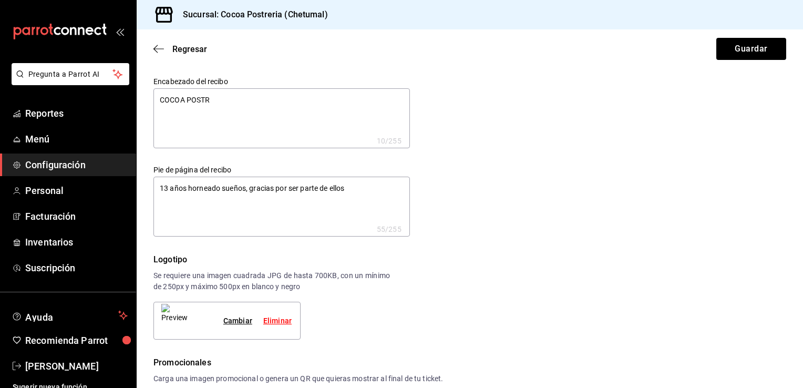
type textarea "COCOA POSTRE"
type textarea "x"
type textarea "COCOA POSTRER"
type textarea "x"
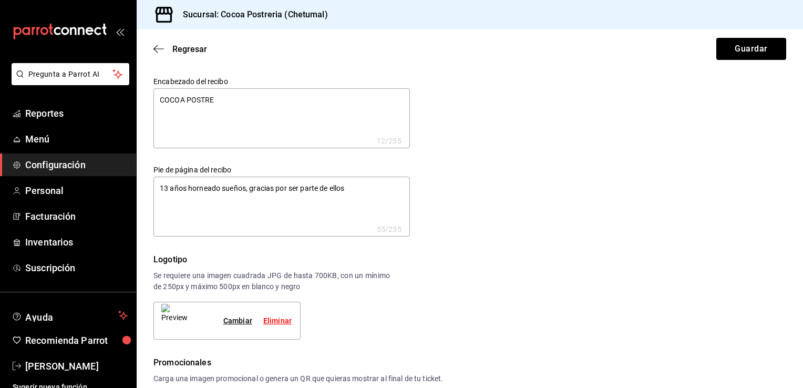
type textarea "x"
type textarea "COCOA POSTRERÍ"
type textarea "x"
type textarea "COCOA POSTRERÍA"
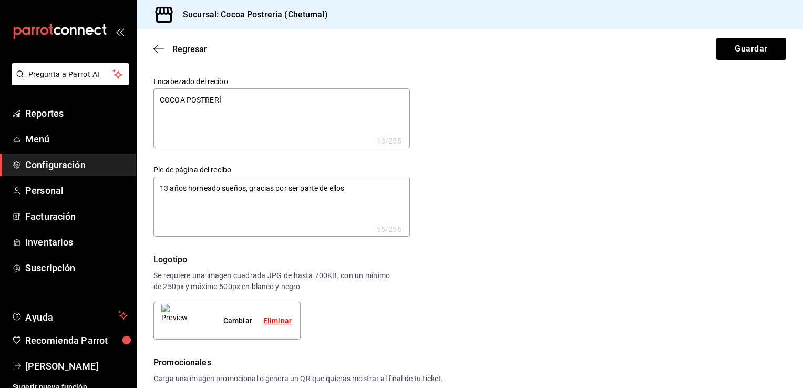
type textarea "x"
type textarea "COCOA POSTRERÍA:"
type textarea "x"
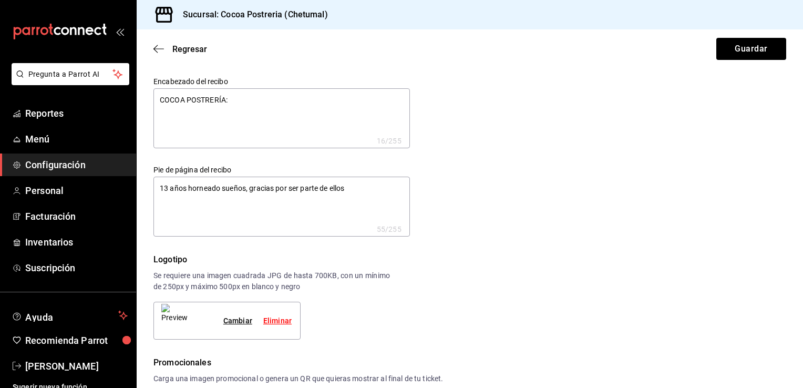
type textarea "COCOA POSTRERÍA:"
type textarea "x"
type textarea "COCOA POSTRERÍA: D"
type textarea "x"
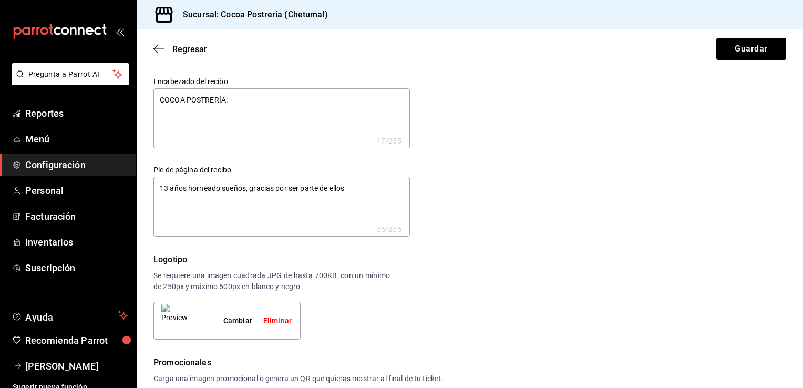
type textarea "x"
type textarea "COCOA POSTRERÍA: DO"
type textarea "x"
type textarea "COCOA POSTRERÍA: DON"
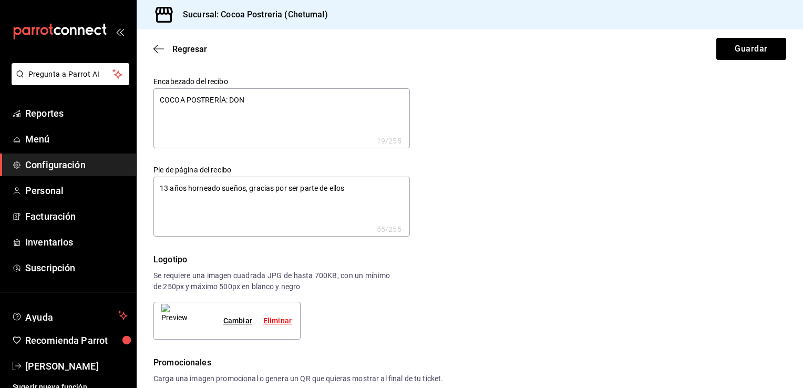
type textarea "x"
type textarea "COCOA POSTRERÍA: DOND"
type textarea "x"
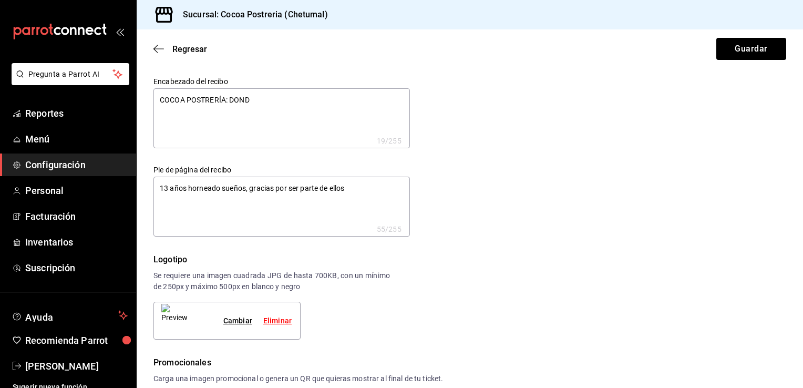
type textarea "COCOA POSTRERÍA: DONDE"
type textarea "x"
type textarea "COCOA POSTRERÍA: DONDE"
type textarea "x"
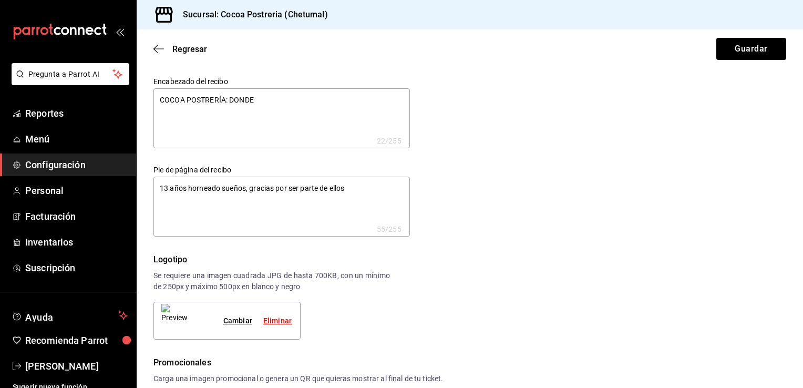
type textarea "x"
type textarea "COCOA POSTRERÍA: DONDE C"
type textarea "x"
type textarea "COCOA POSTRERÍA: DONDE CA"
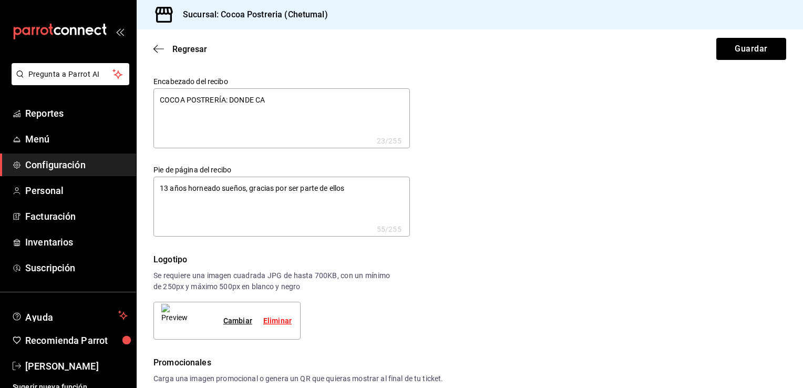
type textarea "x"
type textarea "COCOA POSTRERÍA: DONDE CAD"
type textarea "x"
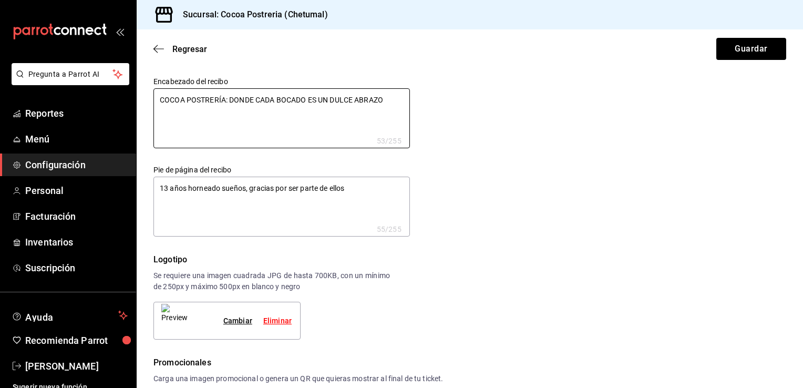
click at [171, 187] on textarea "13 años horneado sueños, gracias por ser parte de ellos" at bounding box center [281, 207] width 256 height 60
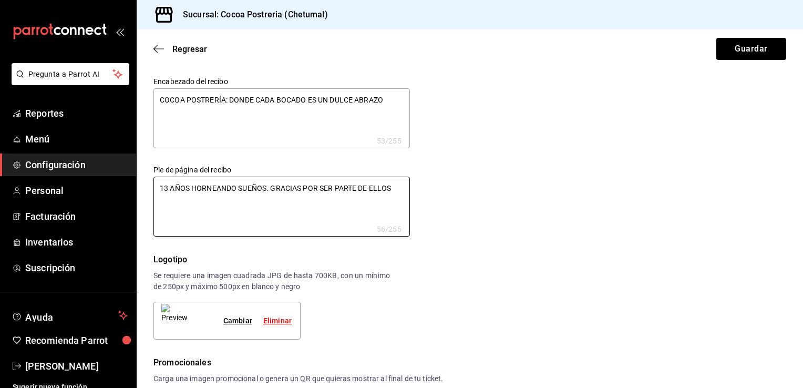
drag, startPoint x: 276, startPoint y: 188, endPoint x: 496, endPoint y: 189, distance: 220.2
click at [496, 189] on div "Encabezado del recibo COCOA POSTRERÍA: DONDE CADA BOCADO ES UN DULCE ABRAZO x 5…" at bounding box center [463, 150] width 645 height 172
drag, startPoint x: 192, startPoint y: 188, endPoint x: 269, endPoint y: 196, distance: 76.6
click at [269, 196] on textarea "13 AÑOS HORNEANDO SUEÑOS. Gracias por ser parte de ellos." at bounding box center [281, 207] width 256 height 60
click at [369, 193] on textarea "13 AÑOS horneando sueños. Gracias por ser parte de ellos." at bounding box center [281, 207] width 256 height 60
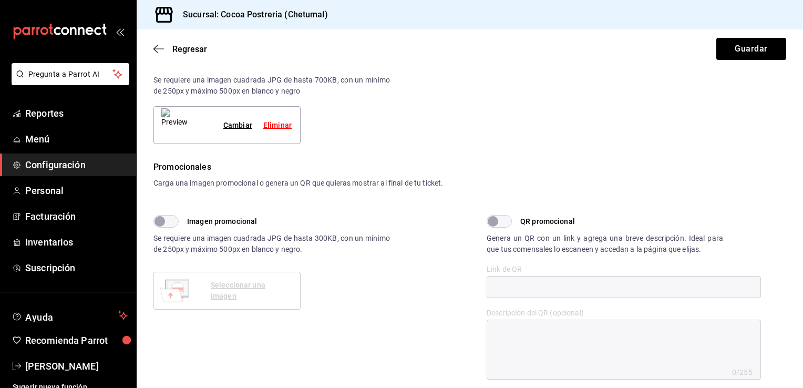
scroll to position [198, 0]
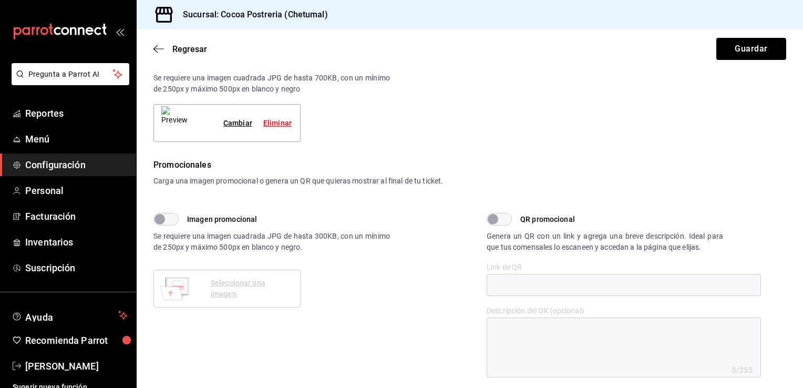
click at [198, 189] on div "Promocionales Carga una imagen promocional o genera un QR que quieras mostrar a…" at bounding box center [469, 177] width 633 height 37
click at [487, 218] on input "QR promocional" at bounding box center [493, 219] width 38 height 13
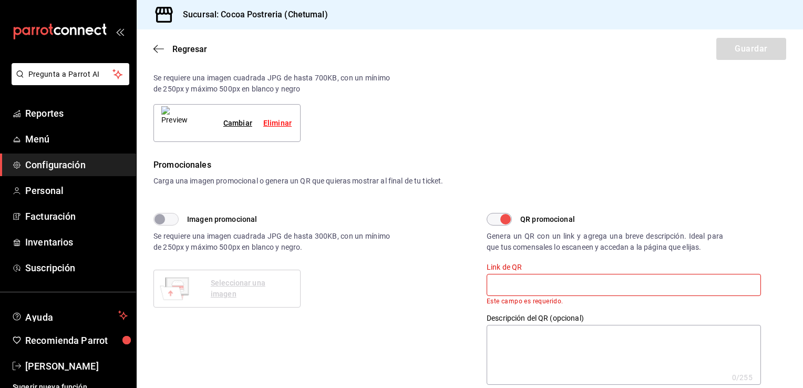
click at [550, 335] on textarea at bounding box center [624, 355] width 274 height 60
click at [495, 340] on textarea at bounding box center [624, 355] width 274 height 60
click at [504, 281] on input "text" at bounding box center [624, 285] width 274 height 22
paste input "[URL][DOMAIN_NAME]"
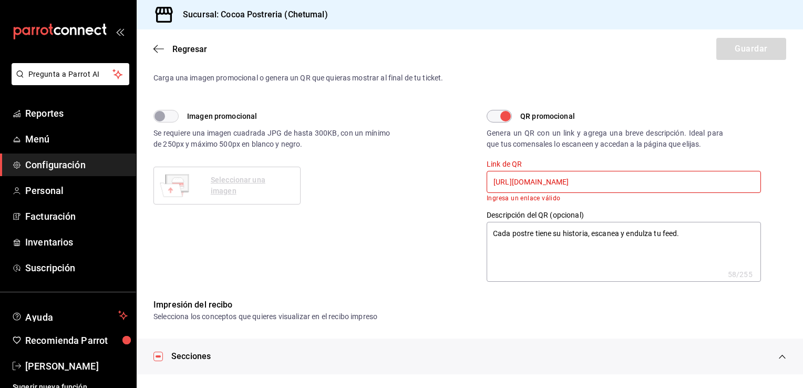
scroll to position [0, 40]
click at [750, 223] on textarea "Cada postre tiene su historia, escanea y endulza tu feed." at bounding box center [624, 252] width 274 height 60
click at [464, 84] on div "Promocionales Carga una imagen promocional o genera un QR que quieras mostrar a…" at bounding box center [469, 74] width 633 height 37
drag, startPoint x: 727, startPoint y: 181, endPoint x: 465, endPoint y: 165, distance: 263.3
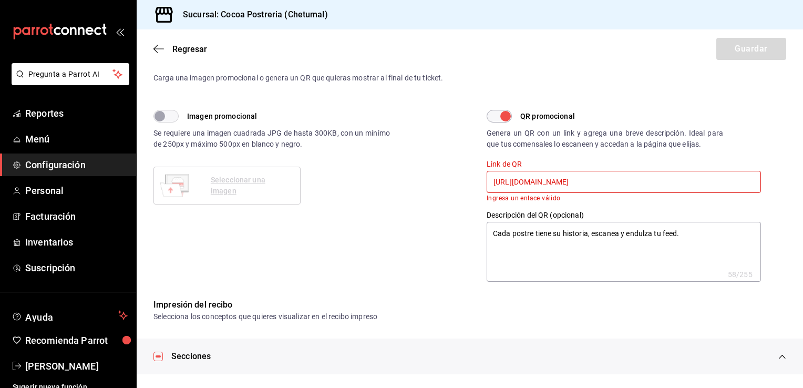
click at [465, 165] on div "Promocionales Carga una imagen promocional o genera un QR que quieras mostrar a…" at bounding box center [469, 169] width 633 height 226
click at [506, 179] on input "text" at bounding box center [624, 182] width 274 height 22
paste input "[URL][DOMAIN_NAME]"
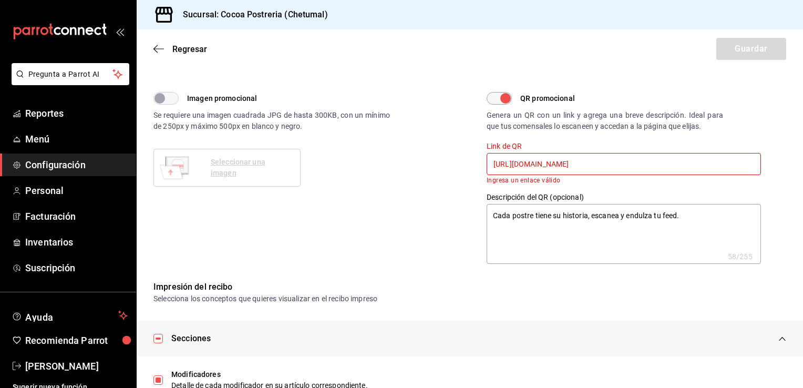
scroll to position [320, 0]
click at [742, 165] on input "[URL][DOMAIN_NAME]" at bounding box center [624, 163] width 274 height 22
click at [573, 167] on input "[URL][DOMAIN_NAME]" at bounding box center [624, 163] width 274 height 22
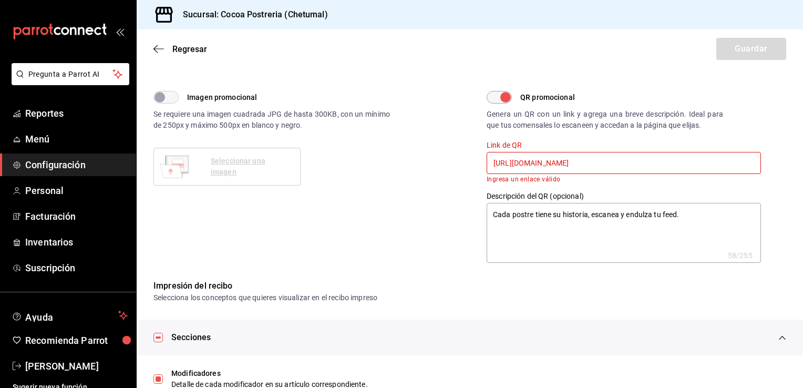
drag, startPoint x: 486, startPoint y: 162, endPoint x: 805, endPoint y: 155, distance: 318.6
click at [803, 155] on html "Pregunta a Parrot AI Reportes Menú Configuración Personal Facturación Inventari…" at bounding box center [401, 194] width 803 height 388
paste input "[URL][DOMAIN_NAME]"
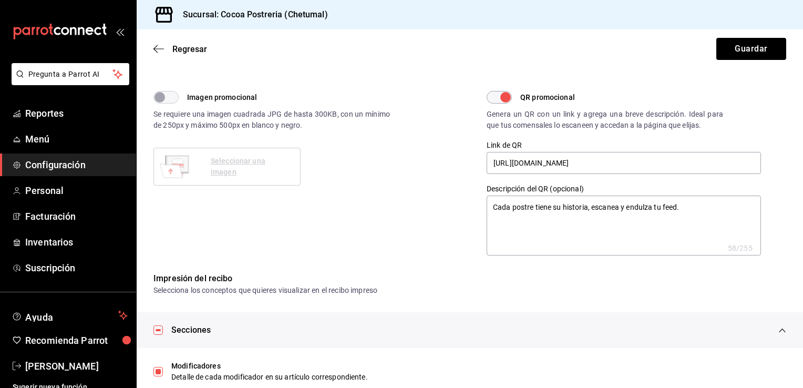
click at [646, 293] on p "Selecciona los conceptos que quieres visualizar en el recibo impreso" at bounding box center [469, 290] width 633 height 11
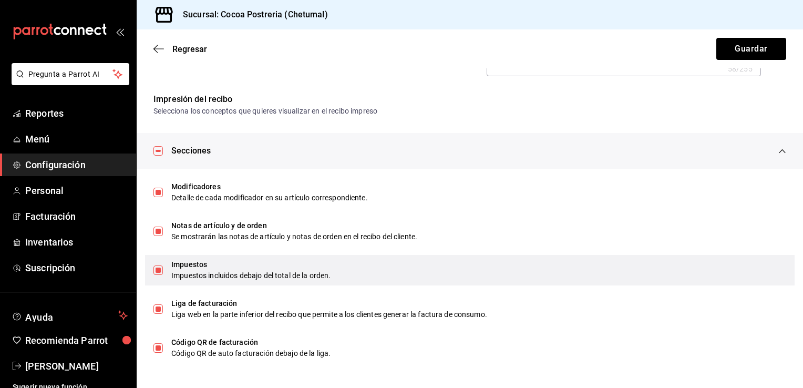
scroll to position [364, 0]
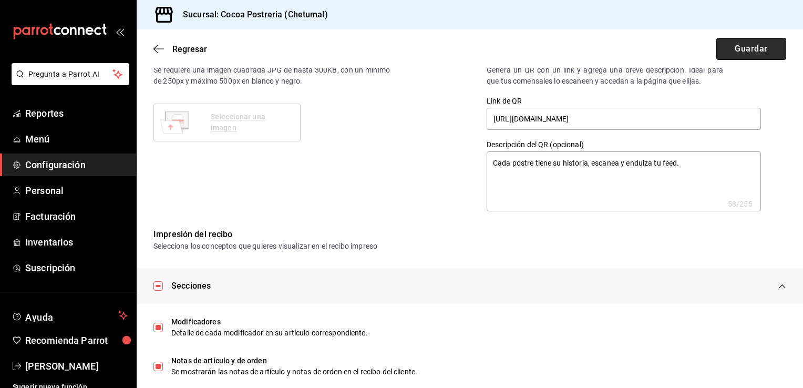
click at [748, 46] on button "Guardar" at bounding box center [751, 49] width 70 height 22
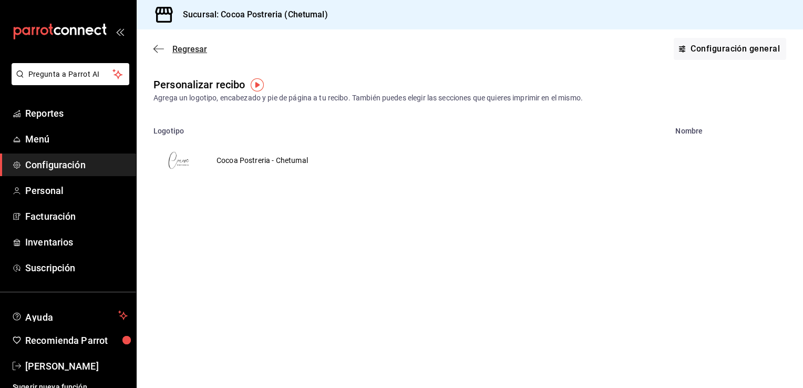
click at [160, 48] on icon "button" at bounding box center [158, 48] width 11 height 9
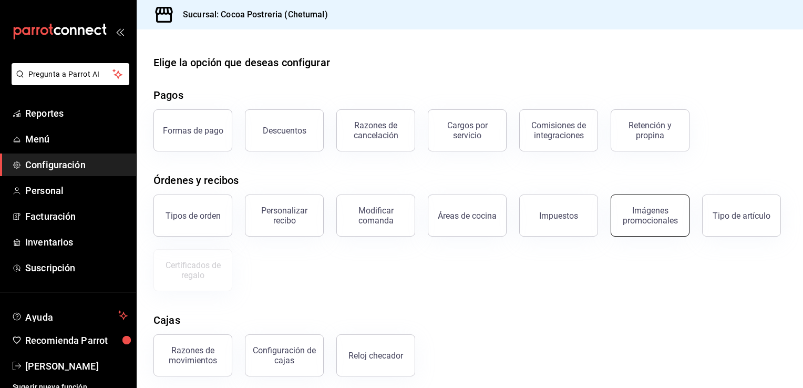
click at [645, 211] on div "Imágenes promocionales" at bounding box center [650, 215] width 65 height 20
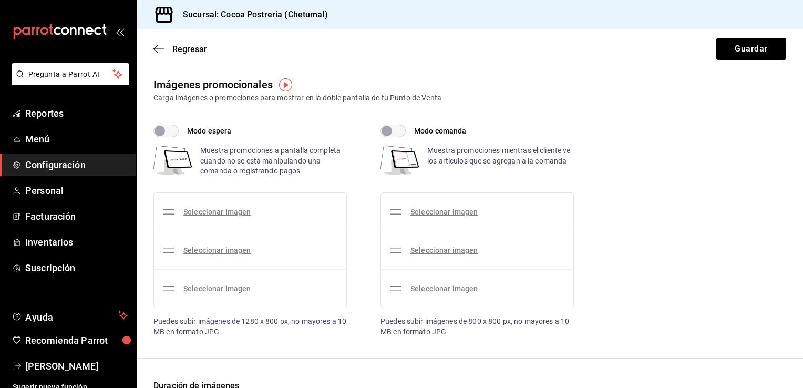
click at [387, 131] on input "Modo comanda" at bounding box center [387, 131] width 38 height 13
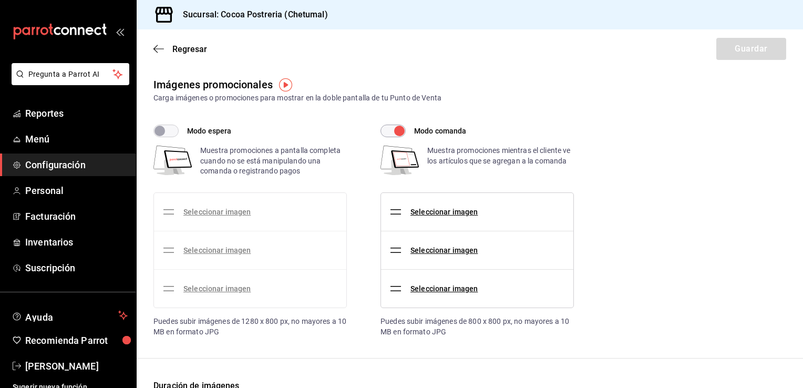
click at [161, 130] on input "Modo espera" at bounding box center [160, 131] width 38 height 13
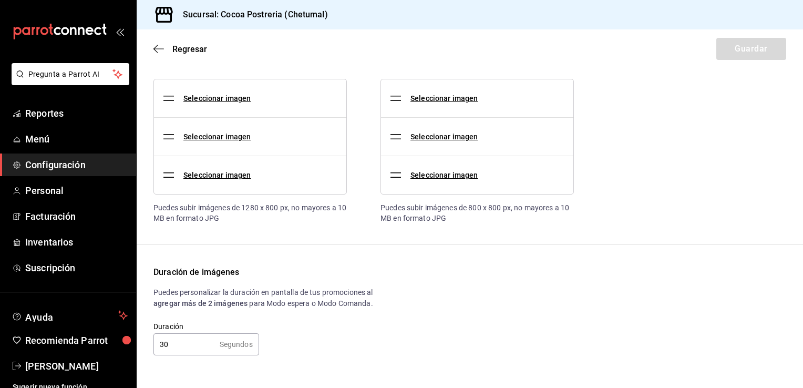
scroll to position [82, 0]
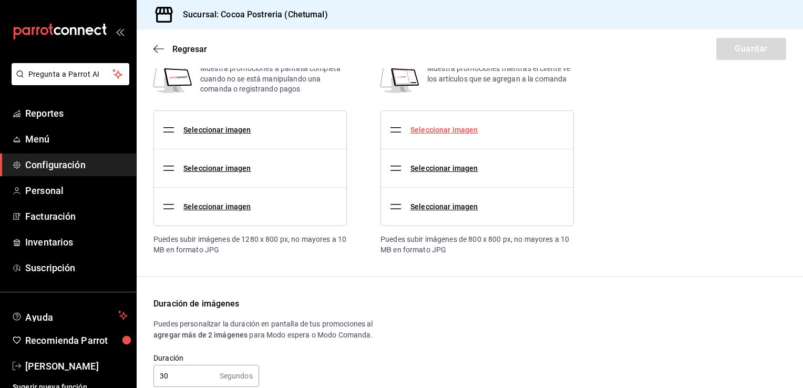
click at [440, 132] on link "Seleccionar imagen" at bounding box center [443, 130] width 67 height 8
click at [0, 0] on input "Seleccionar imagen" at bounding box center [0, 0] width 0 height 0
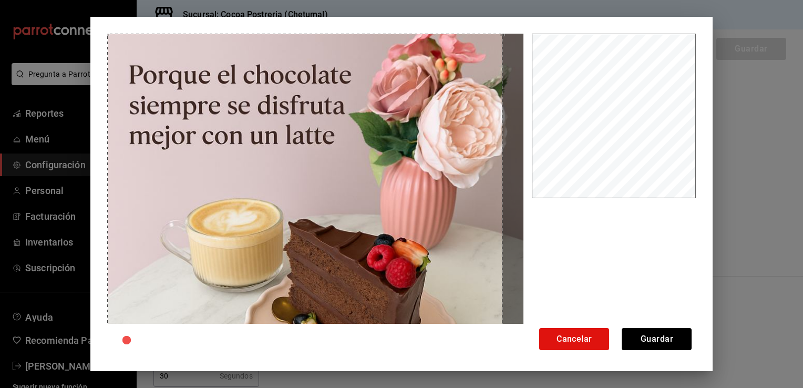
click at [91, 24] on div "Cancelar Guardar" at bounding box center [401, 194] width 623 height 354
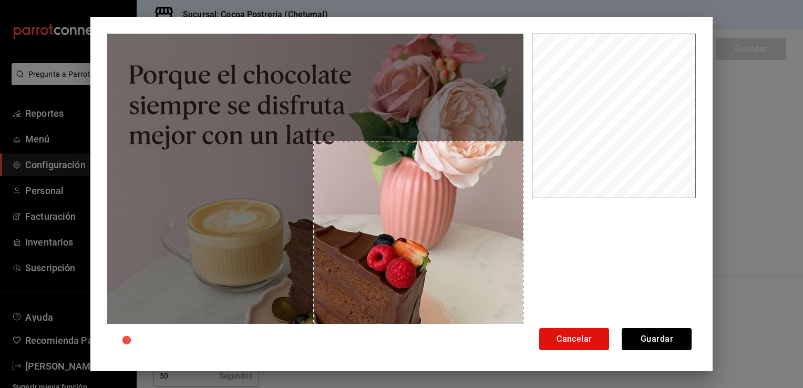
click at [542, 141] on div at bounding box center [401, 243] width 589 height 419
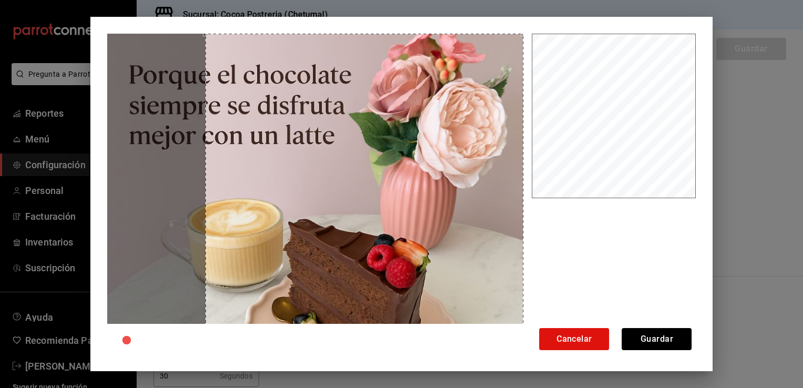
click at [34, 75] on div "Cancelar Guardar" at bounding box center [401, 194] width 803 height 388
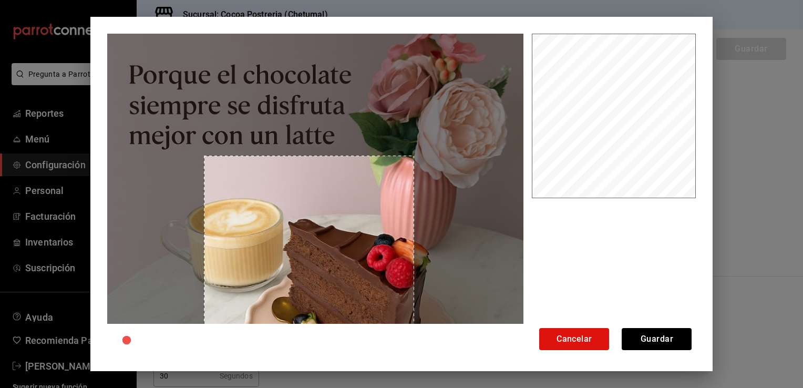
click at [464, 160] on img at bounding box center [315, 242] width 416 height 416
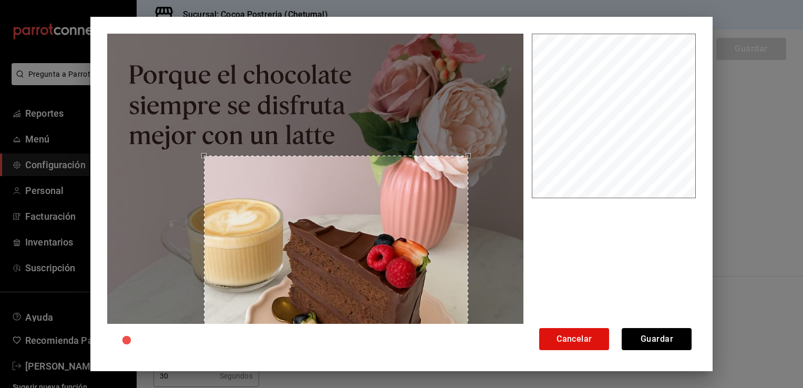
drag, startPoint x: 122, startPoint y: 340, endPoint x: 148, endPoint y: 334, distance: 26.4
click at [148, 334] on body "Pregunta a Parrot AI Reportes Menú Configuración Personal Facturación Inventari…" at bounding box center [401, 194] width 803 height 388
drag, startPoint x: 129, startPoint y: 343, endPoint x: 155, endPoint y: 342, distance: 25.8
click at [155, 342] on body "Pregunta a Parrot AI Reportes Menú Configuración Personal Facturación Inventari…" at bounding box center [401, 194] width 803 height 388
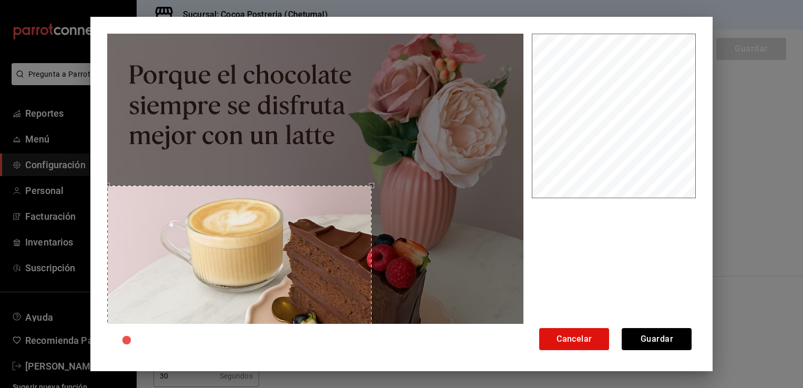
click at [159, 308] on div "Use the arrow keys to move the crop selection area" at bounding box center [239, 318] width 264 height 264
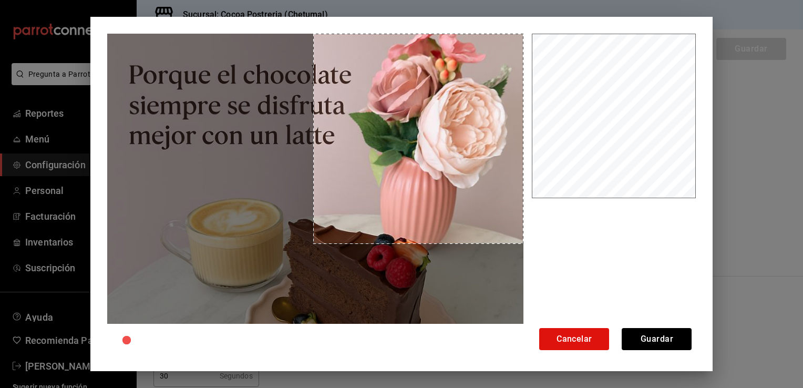
click at [408, 133] on div at bounding box center [315, 242] width 416 height 416
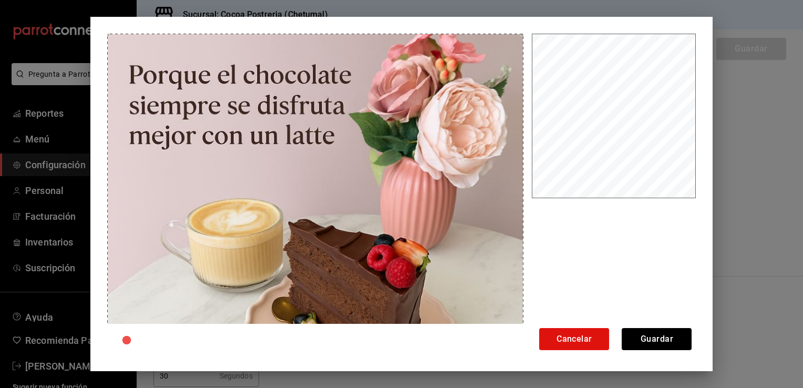
click at [0, 387] on html "Pregunta a Parrot AI Reportes Menú Configuración Personal Facturación Inventari…" at bounding box center [401, 194] width 803 height 388
click at [660, 334] on button "Guardar" at bounding box center [657, 339] width 70 height 22
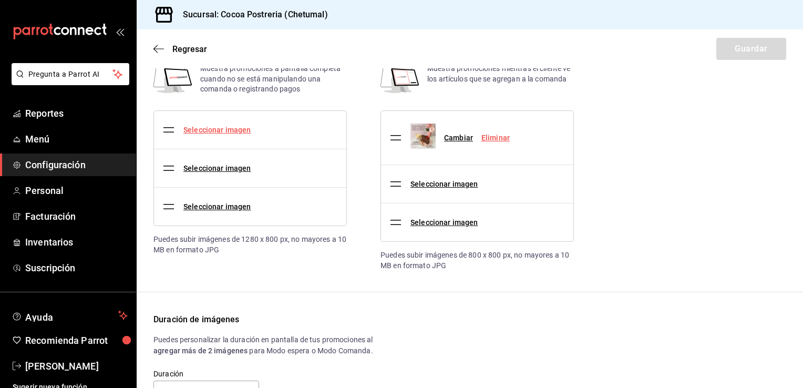
click at [191, 127] on link "Seleccionar imagen" at bounding box center [216, 130] width 67 height 8
click at [0, 0] on input "Seleccionar imagen" at bounding box center [0, 0] width 0 height 0
click at [221, 129] on link "Seleccionar imagen" at bounding box center [216, 130] width 67 height 8
click at [0, 0] on input "Seleccionar imagen" at bounding box center [0, 0] width 0 height 0
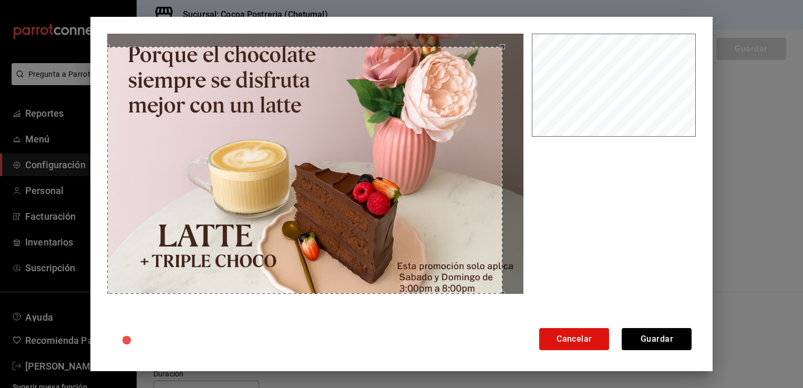
click at [92, 310] on div "Cancelar Guardar" at bounding box center [401, 194] width 623 height 354
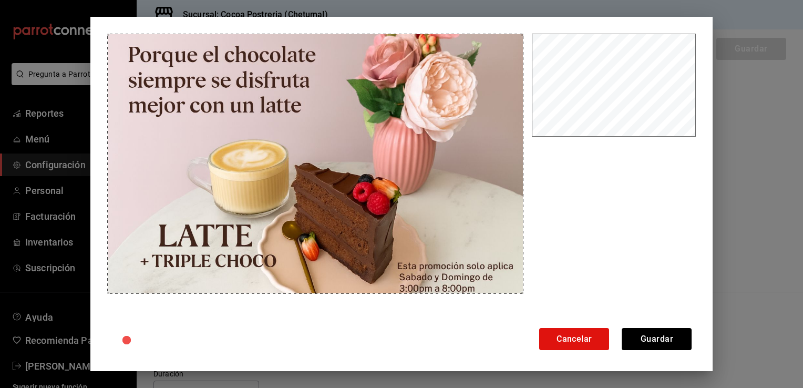
click at [537, 17] on div "Cancelar Guardar" at bounding box center [401, 194] width 623 height 354
click at [582, 341] on button "Cancelar" at bounding box center [574, 339] width 70 height 22
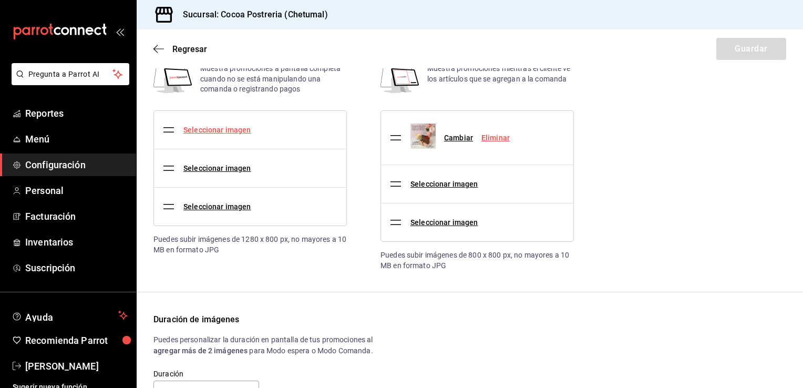
click at [222, 128] on link "Seleccionar imagen" at bounding box center [216, 130] width 67 height 8
click at [0, 0] on input "Seleccionar imagen" at bounding box center [0, 0] width 0 height 0
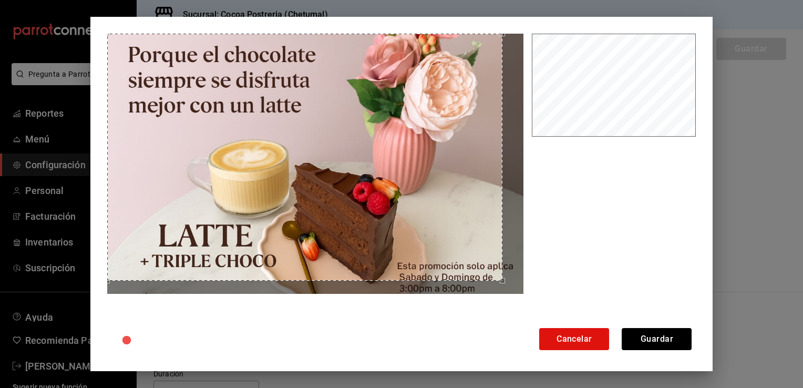
click at [85, 30] on div "Cancelar Guardar" at bounding box center [401, 194] width 803 height 388
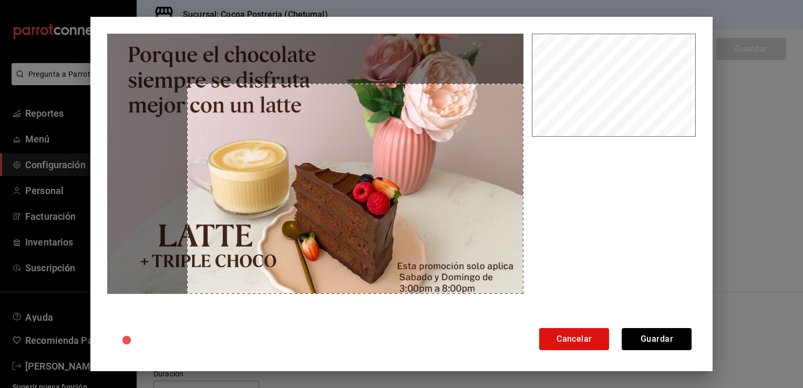
click at [512, 285] on div at bounding box center [315, 164] width 416 height 260
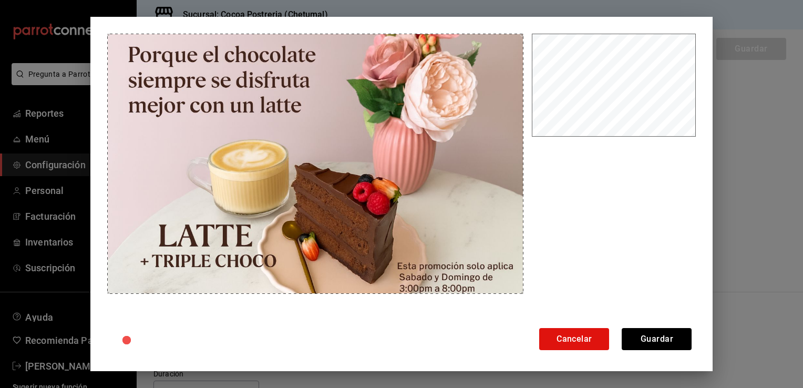
click at [94, 27] on div "Cancelar Guardar" at bounding box center [401, 194] width 623 height 354
click at [679, 335] on button "Guardar" at bounding box center [657, 339] width 70 height 22
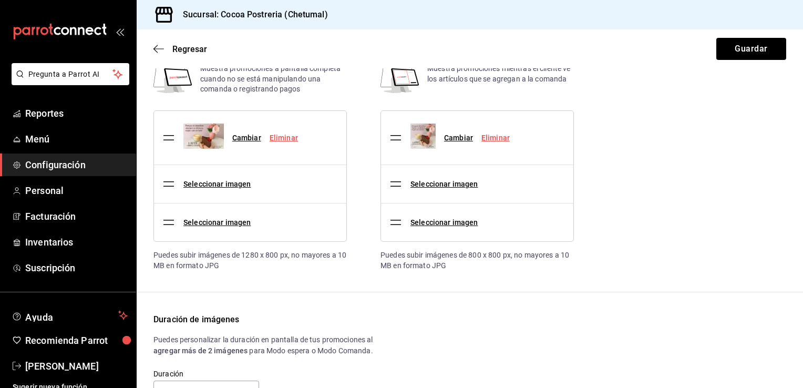
click at [658, 313] on div "Duración de imágenes" at bounding box center [469, 319] width 633 height 13
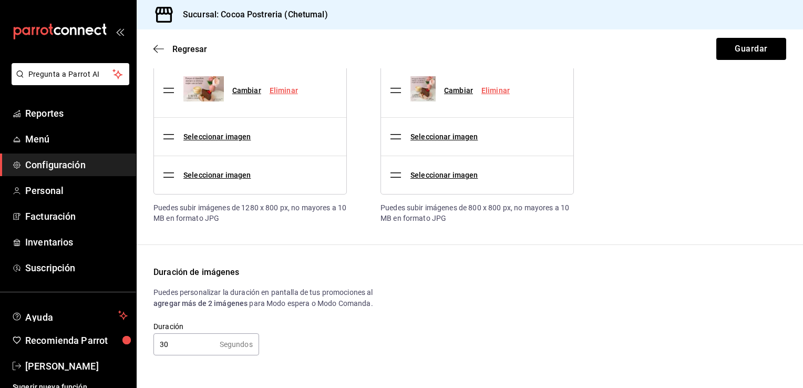
click at [186, 343] on input "30" at bounding box center [184, 344] width 62 height 21
click at [757, 45] on button "Guardar" at bounding box center [751, 49] width 70 height 22
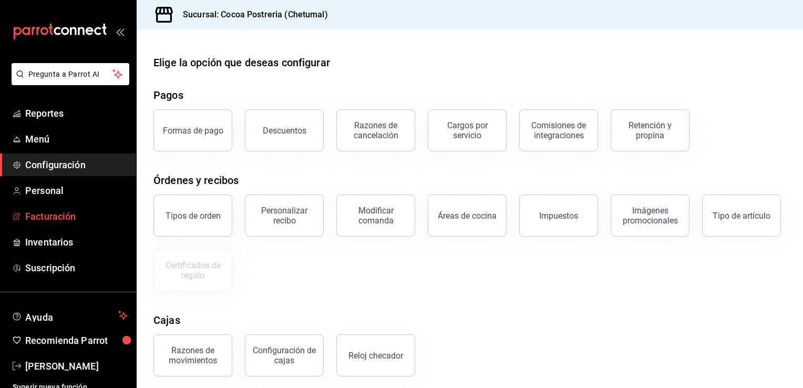
click at [76, 215] on span "Facturación" at bounding box center [76, 216] width 102 height 14
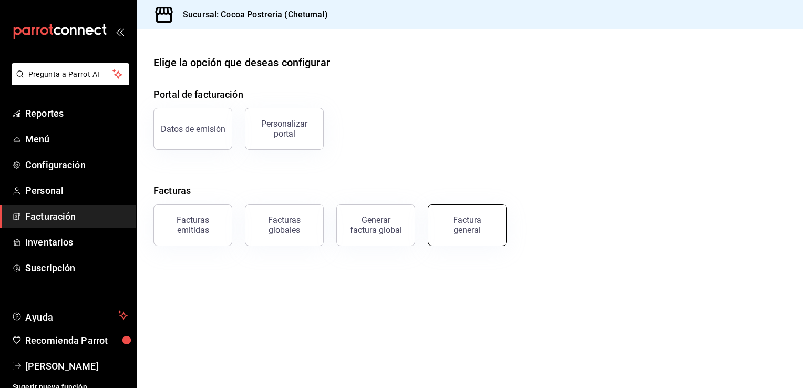
click at [477, 236] on button "Factura general" at bounding box center [467, 225] width 79 height 42
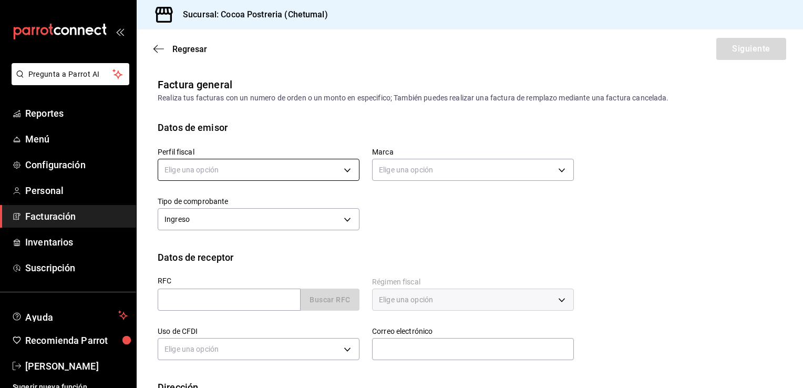
click at [292, 178] on body "Pregunta a Parrot AI Reportes Menú Configuración Personal Facturación Inventari…" at bounding box center [401, 194] width 803 height 388
click at [342, 168] on div at bounding box center [401, 194] width 803 height 388
click at [342, 168] on body "Pregunta a Parrot AI Reportes Menú Configuración Personal Facturación Inventari…" at bounding box center [401, 194] width 803 height 388
click at [282, 228] on li "[PERSON_NAME]" at bounding box center [257, 222] width 198 height 19
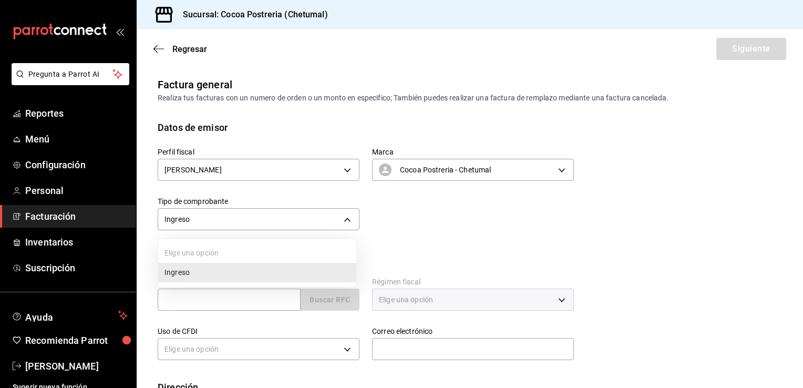
click at [282, 228] on body "Pregunta a Parrot AI Reportes Menú Configuración Personal Facturación Inventari…" at bounding box center [401, 194] width 803 height 388
click at [282, 228] on div at bounding box center [401, 194] width 803 height 388
click at [254, 310] on input "text" at bounding box center [229, 300] width 143 height 22
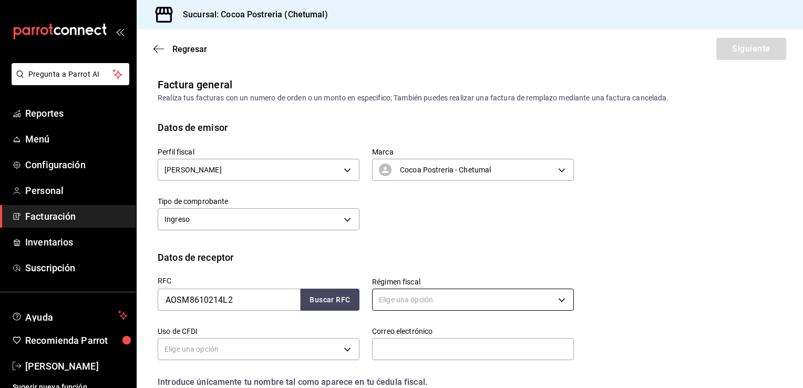
click at [415, 305] on body "Pregunta a Parrot AI Reportes Menú Configuración Personal Facturación Inventari…" at bounding box center [401, 194] width 803 height 388
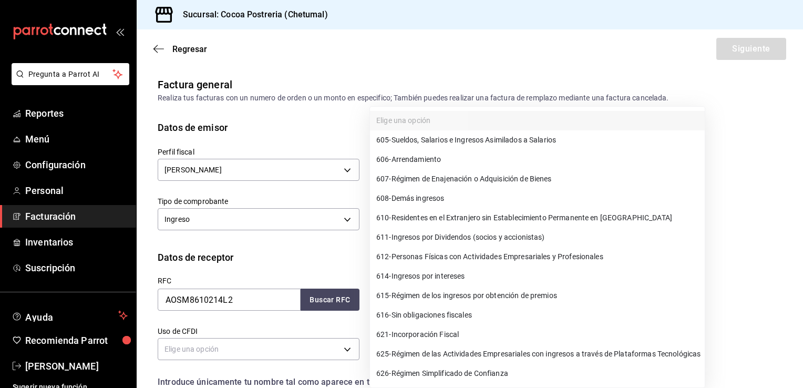
click at [234, 305] on div at bounding box center [401, 194] width 803 height 388
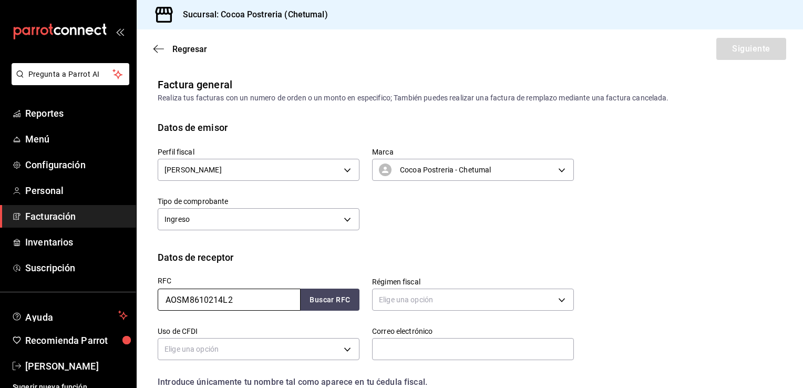
click at [243, 299] on input "AOSM8610214L2" at bounding box center [229, 300] width 143 height 22
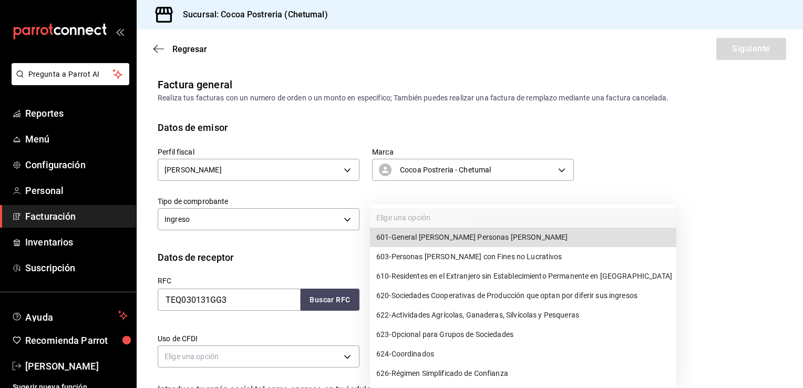
click at [407, 303] on body "Pregunta a Parrot AI Reportes Menú Configuración Personal Facturación Inventari…" at bounding box center [401, 194] width 803 height 388
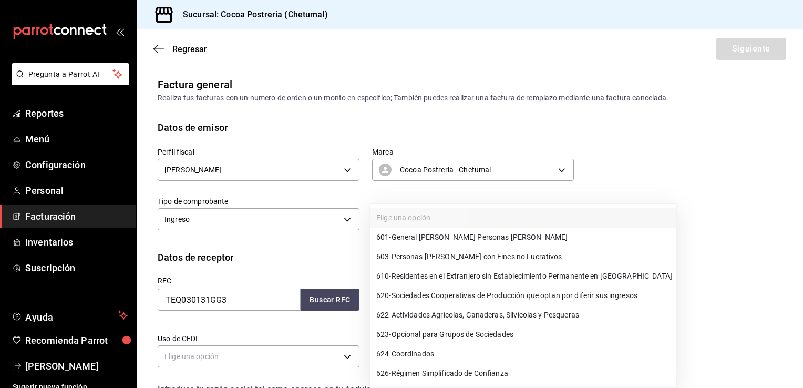
click at [796, 207] on div at bounding box center [401, 194] width 803 height 388
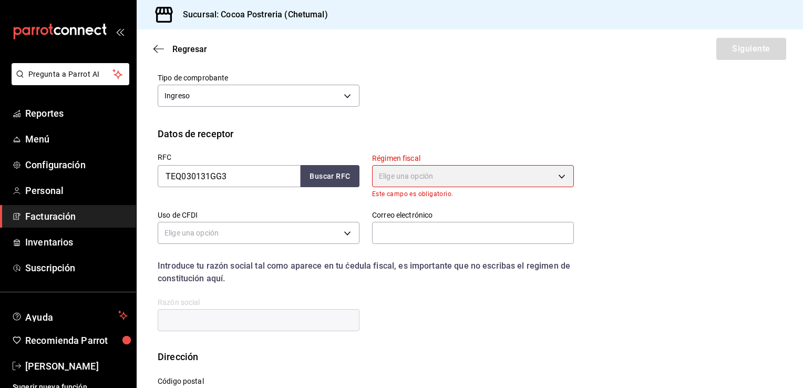
scroll to position [126, 0]
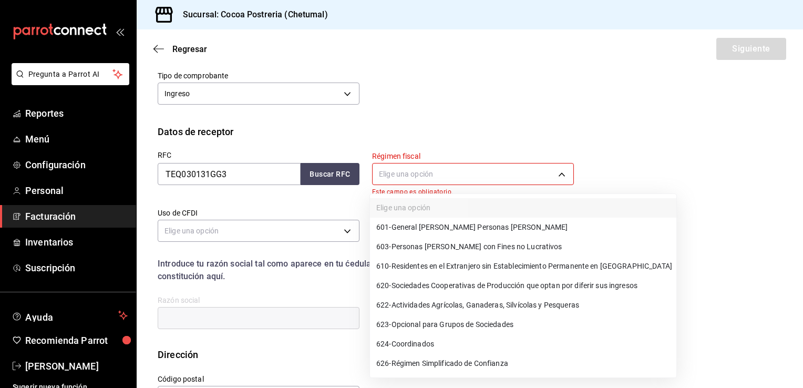
click at [561, 170] on body "Pregunta a Parrot AI Reportes Menú Configuración Personal Facturación Inventari…" at bounding box center [401, 194] width 803 height 388
click at [790, 201] on div at bounding box center [401, 194] width 803 height 388
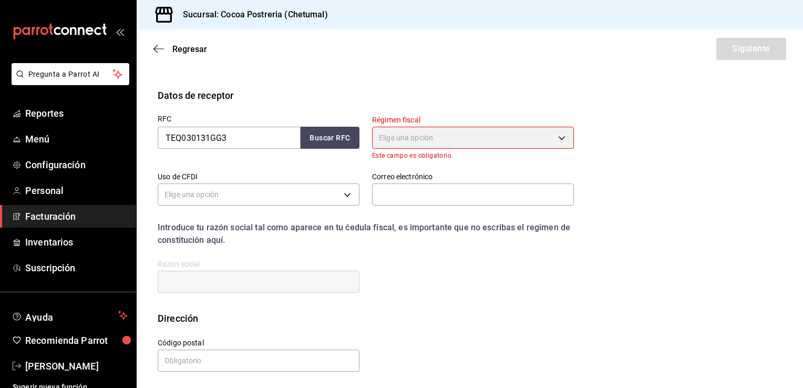
scroll to position [164, 0]
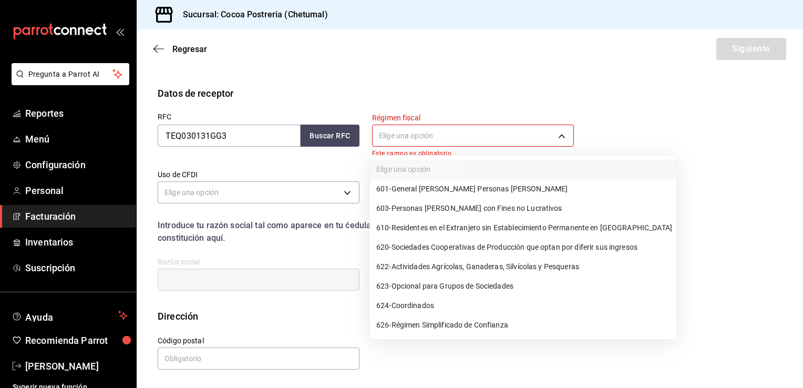
click at [538, 137] on body "Pregunta a Parrot AI Reportes Menú Configuración Personal Facturación Inventari…" at bounding box center [401, 194] width 803 height 388
click at [519, 208] on span "603 - Personas [PERSON_NAME] con Fines no Lucrativos" at bounding box center [469, 208] width 186 height 11
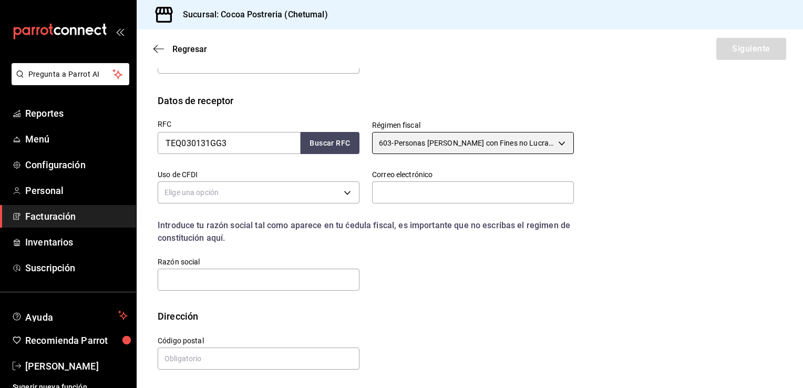
scroll to position [156, 0]
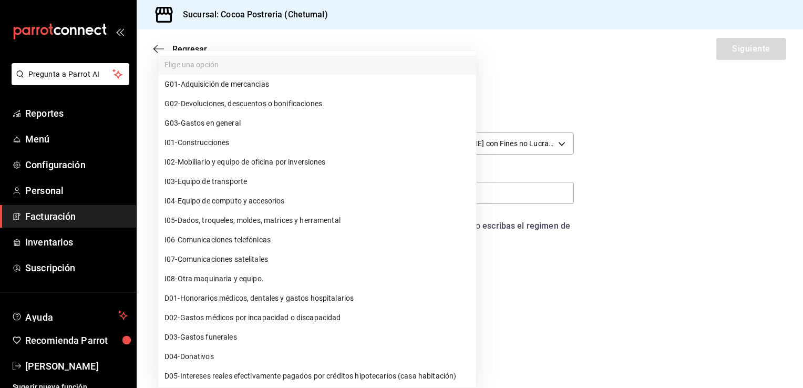
click at [242, 193] on body "Pregunta a Parrot AI Reportes Menú Configuración Personal Facturación Inventari…" at bounding box center [401, 194] width 803 height 388
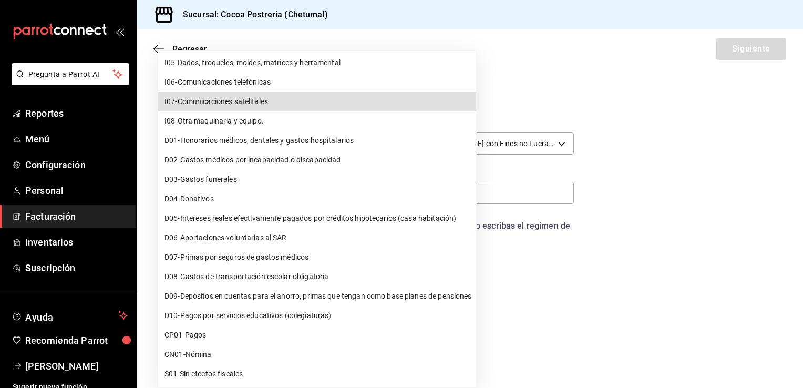
scroll to position [0, 0]
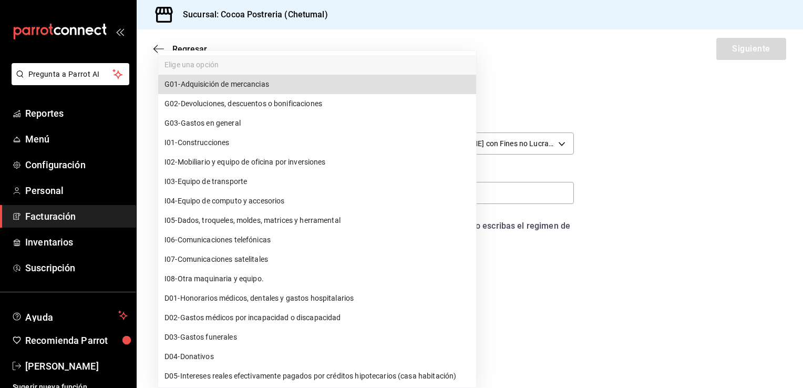
click at [89, 165] on div at bounding box center [401, 194] width 803 height 388
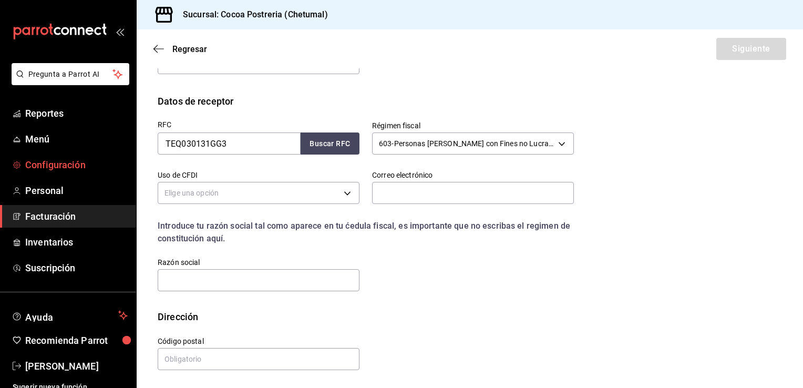
click at [90, 168] on span "Configuración" at bounding box center [76, 165] width 102 height 14
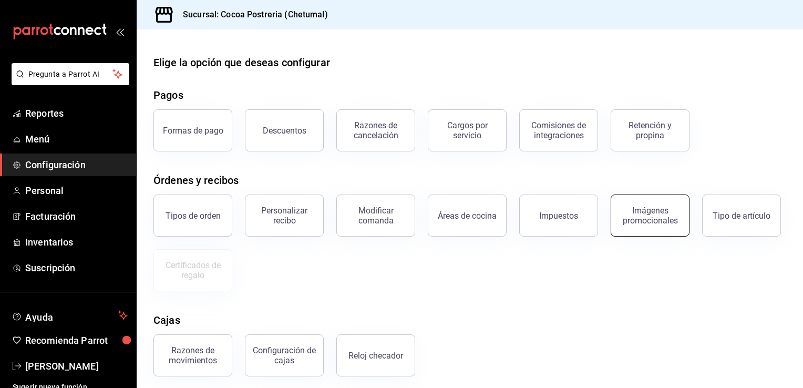
click at [664, 224] on div "Imágenes promocionales" at bounding box center [650, 215] width 65 height 20
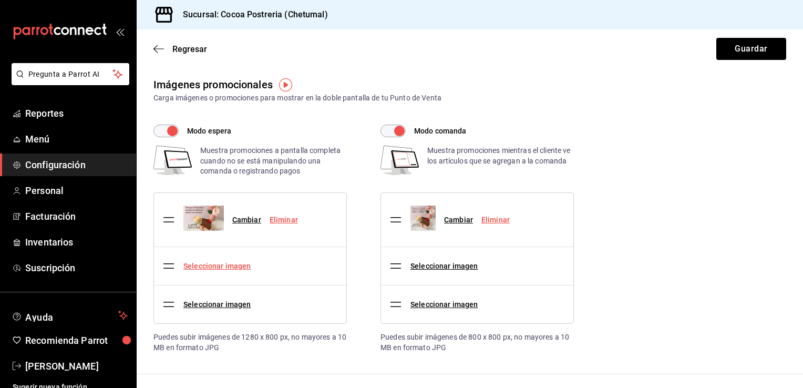
click at [235, 262] on link "Seleccionar imagen" at bounding box center [216, 266] width 67 height 8
click at [0, 0] on input "Seleccionar imagen" at bounding box center [0, 0] width 0 height 0
click at [233, 268] on link "Seleccionar imagen" at bounding box center [216, 266] width 67 height 8
click at [0, 0] on input "Seleccionar imagen" at bounding box center [0, 0] width 0 height 0
click at [222, 266] on link "Seleccionar imagen" at bounding box center [216, 266] width 67 height 8
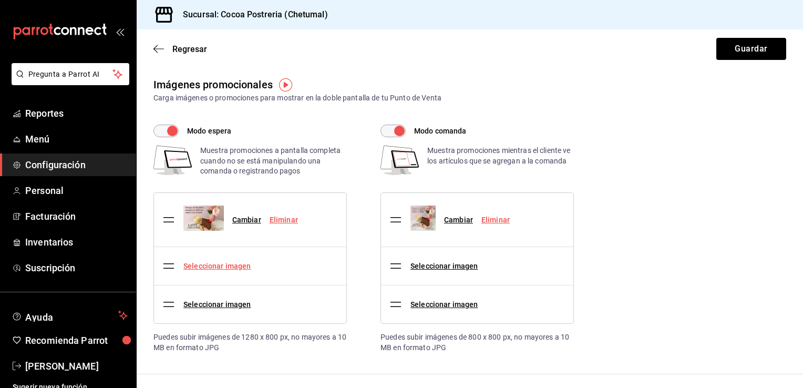
click at [0, 0] on input "Seleccionar imagen" at bounding box center [0, 0] width 0 height 0
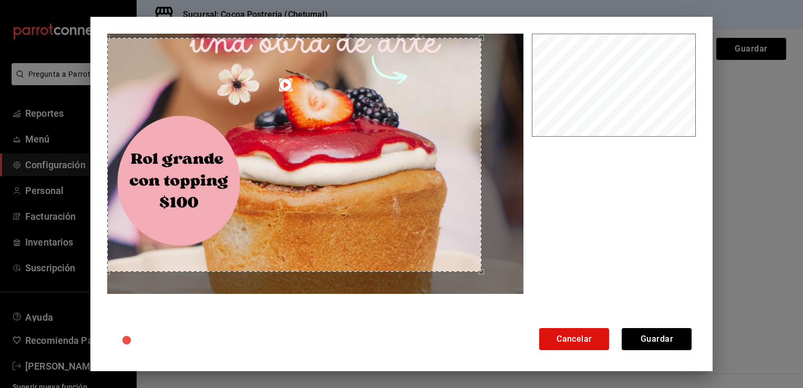
click at [248, 205] on div "Use the arrow keys to move the crop selection area" at bounding box center [294, 155] width 375 height 234
click at [656, 344] on button "Guardar" at bounding box center [657, 339] width 70 height 22
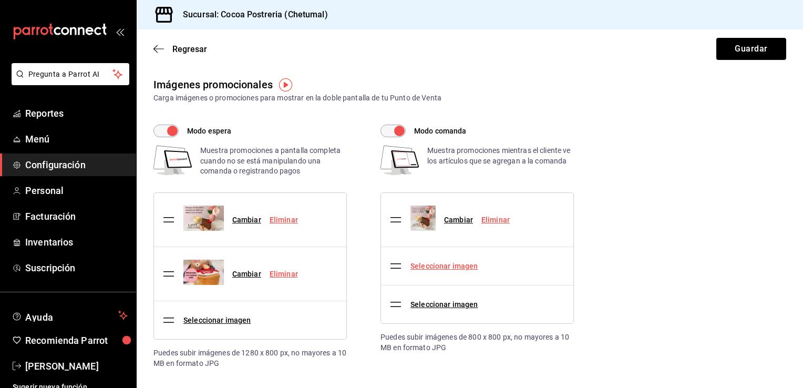
click at [449, 264] on link "Seleccionar imagen" at bounding box center [443, 266] width 67 height 8
click at [0, 0] on input "Seleccionar imagen" at bounding box center [0, 0] width 0 height 0
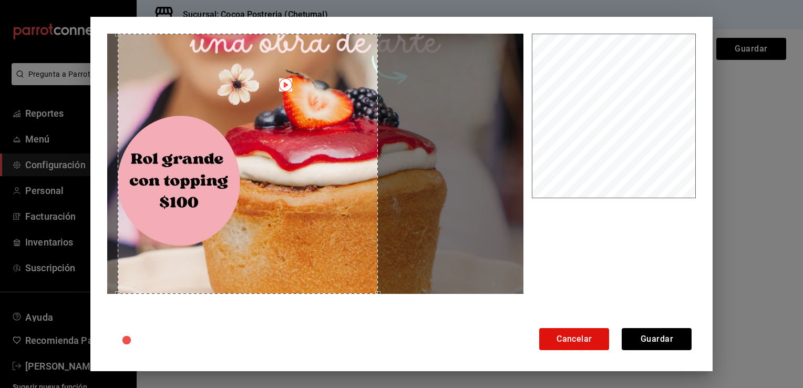
click at [252, 202] on div "Use the arrow keys to move the crop selection area" at bounding box center [248, 164] width 260 height 260
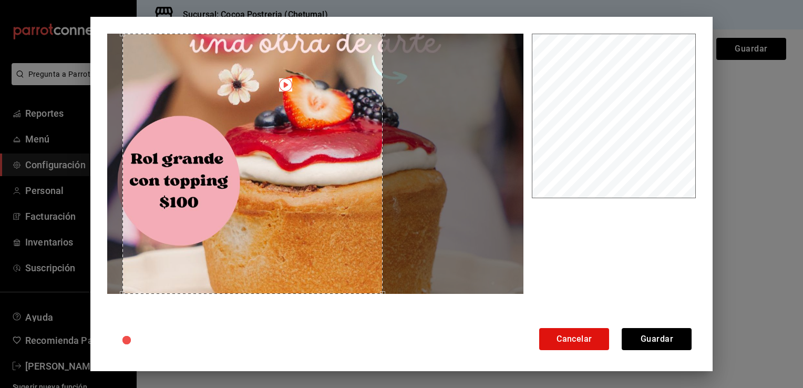
click at [255, 201] on div "Use the arrow keys to move the crop selection area" at bounding box center [252, 164] width 260 height 260
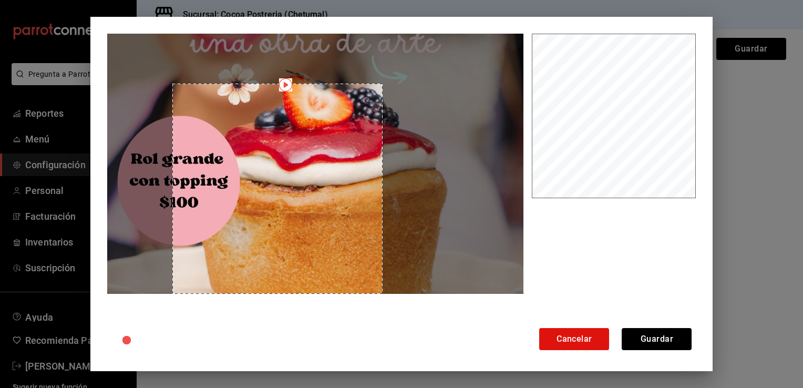
click at [267, 147] on div at bounding box center [315, 164] width 416 height 260
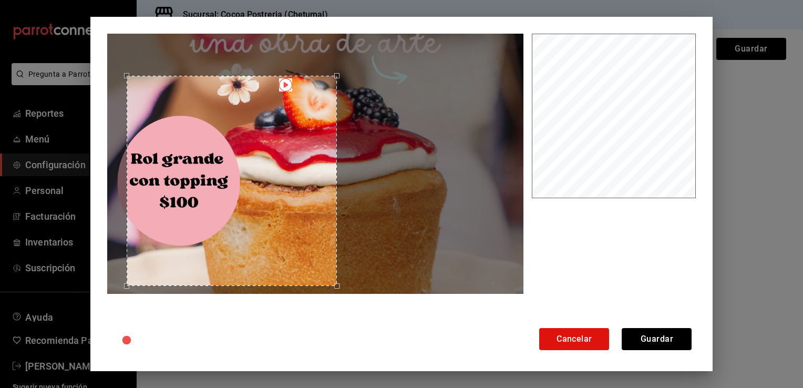
click at [221, 189] on div "Use the arrow keys to move the crop selection area" at bounding box center [232, 181] width 210 height 210
click at [674, 339] on button "Guardar" at bounding box center [657, 339] width 70 height 22
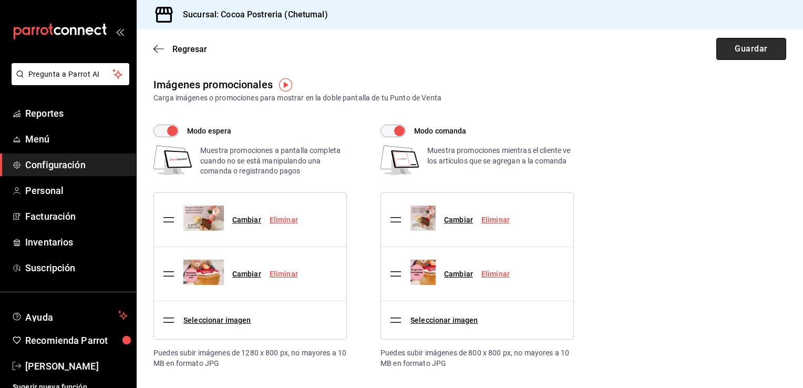
click at [719, 44] on button "Guardar" at bounding box center [751, 49] width 70 height 22
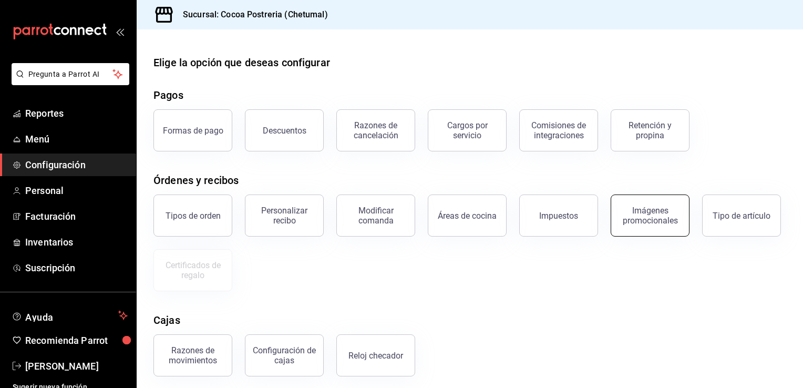
click at [650, 217] on div "Imágenes promocionales" at bounding box center [650, 215] width 65 height 20
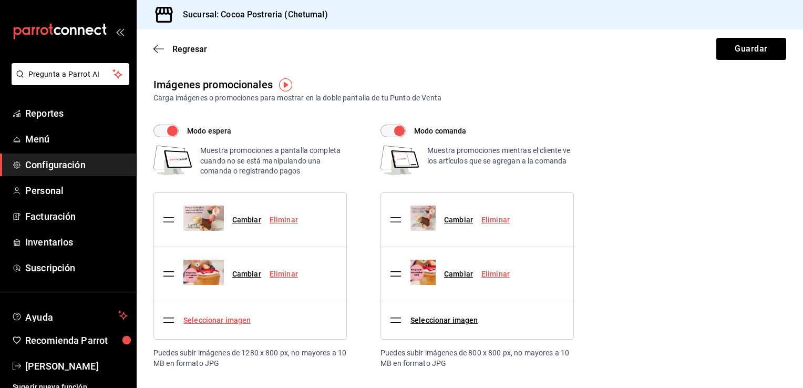
click at [210, 317] on link "Seleccionar imagen" at bounding box center [216, 320] width 67 height 8
click at [0, 0] on input "Seleccionar imagen" at bounding box center [0, 0] width 0 height 0
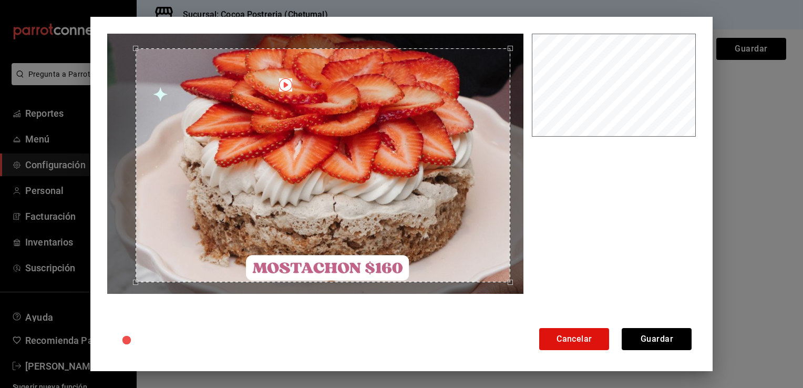
click at [404, 180] on div "Use the arrow keys to move the crop selection area" at bounding box center [323, 165] width 375 height 234
click at [672, 336] on button "Guardar" at bounding box center [657, 339] width 70 height 22
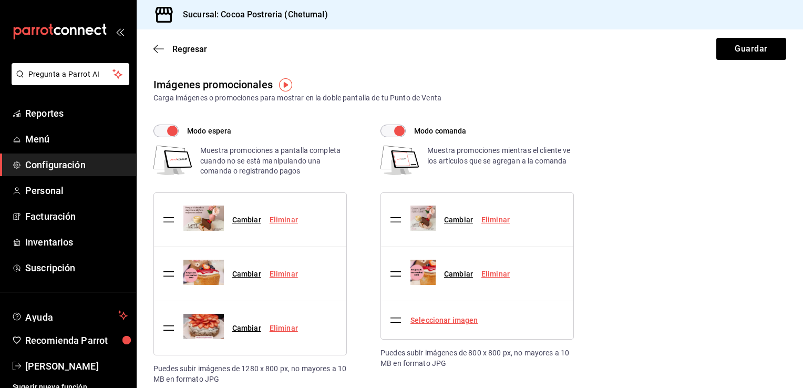
click at [447, 321] on link "Seleccionar imagen" at bounding box center [443, 320] width 67 height 8
click at [0, 0] on input "Seleccionar imagen" at bounding box center [0, 0] width 0 height 0
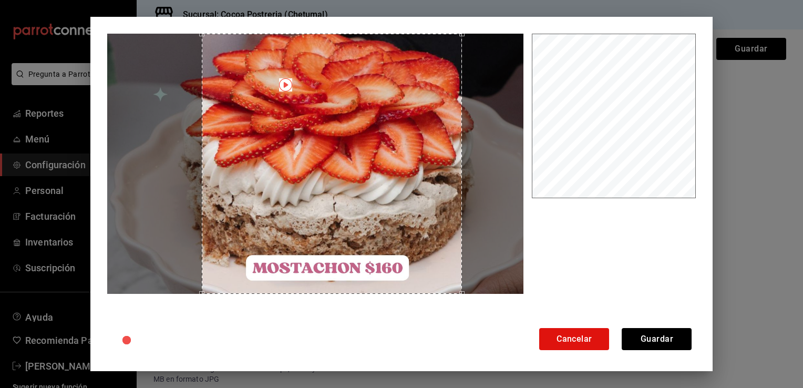
click at [354, 180] on div "Use the arrow keys to move the crop selection area" at bounding box center [332, 164] width 260 height 260
click at [644, 337] on button "Guardar" at bounding box center [657, 339] width 70 height 22
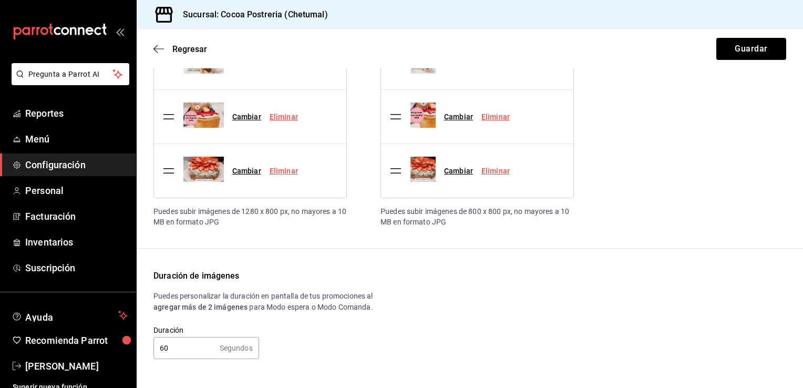
scroll to position [161, 0]
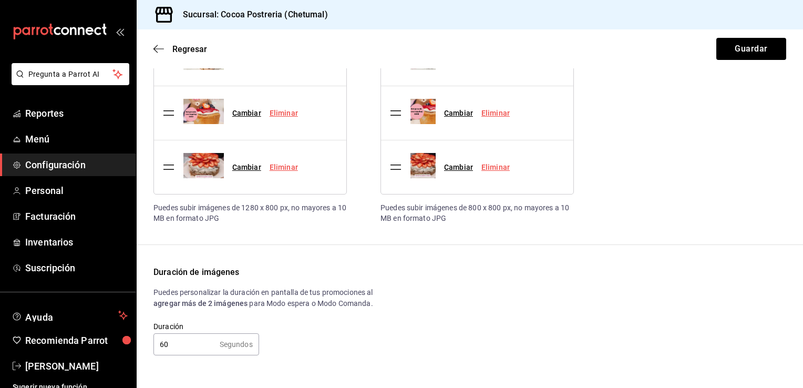
click at [177, 345] on input "60" at bounding box center [184, 344] width 62 height 21
click at [744, 48] on button "Guardar" at bounding box center [751, 49] width 70 height 22
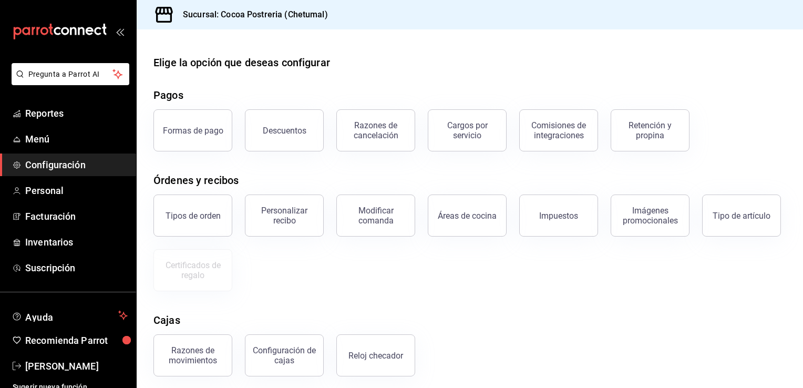
scroll to position [8, 0]
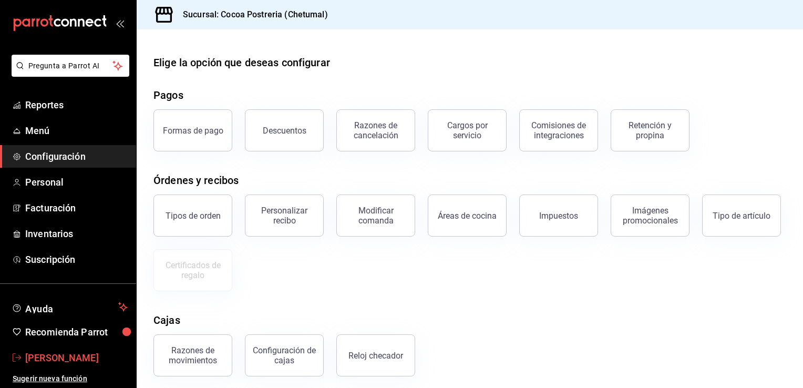
click at [76, 355] on span "[PERSON_NAME]" at bounding box center [76, 358] width 102 height 14
